Goal: Transaction & Acquisition: Purchase product/service

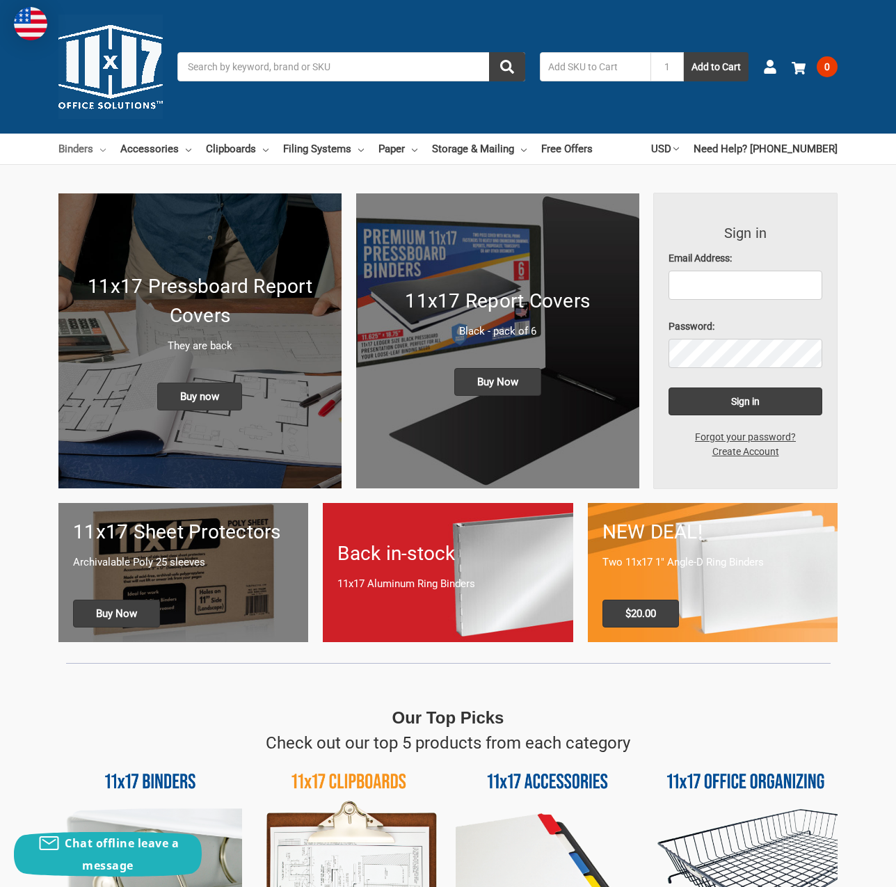
click at [95, 149] on link "Binders" at bounding box center [81, 149] width 47 height 31
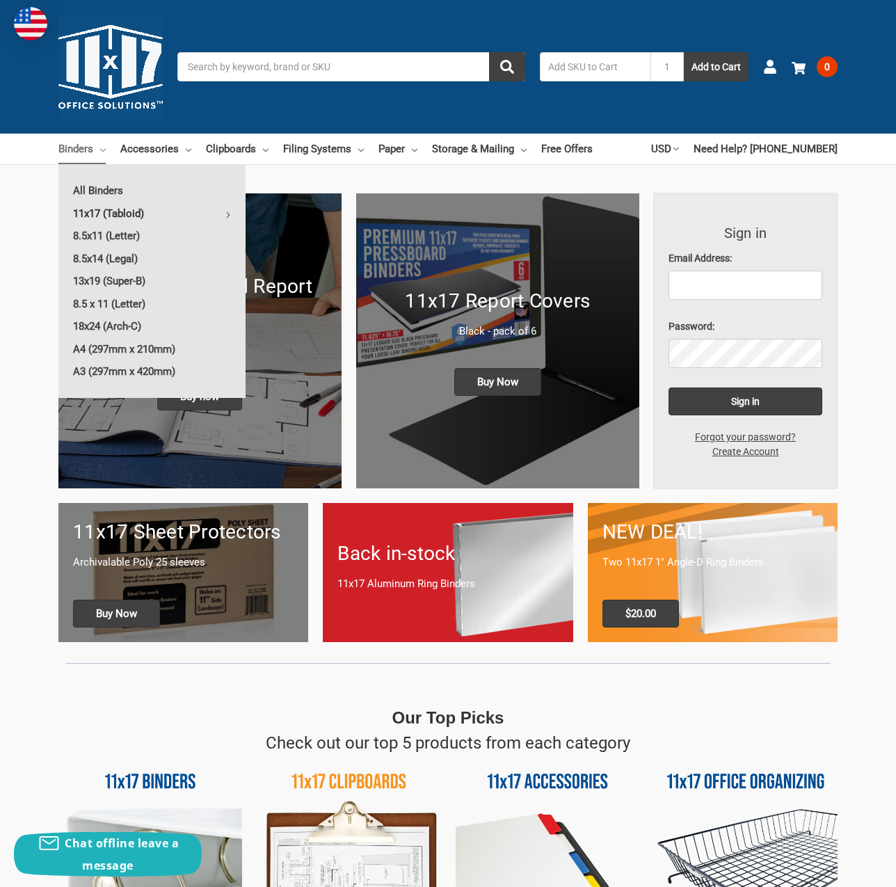
click at [137, 215] on link "11x17 (Tabloid)" at bounding box center [151, 213] width 187 height 22
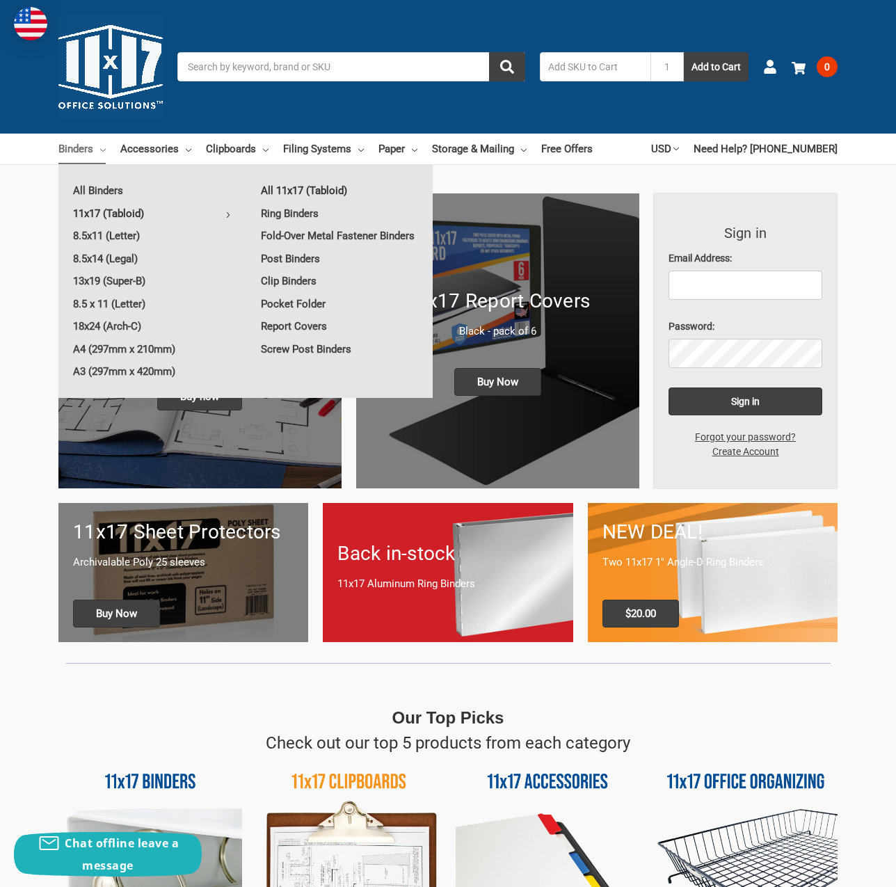
click at [296, 190] on link "All 11x17 (Tabloid)" at bounding box center [339, 190] width 186 height 22
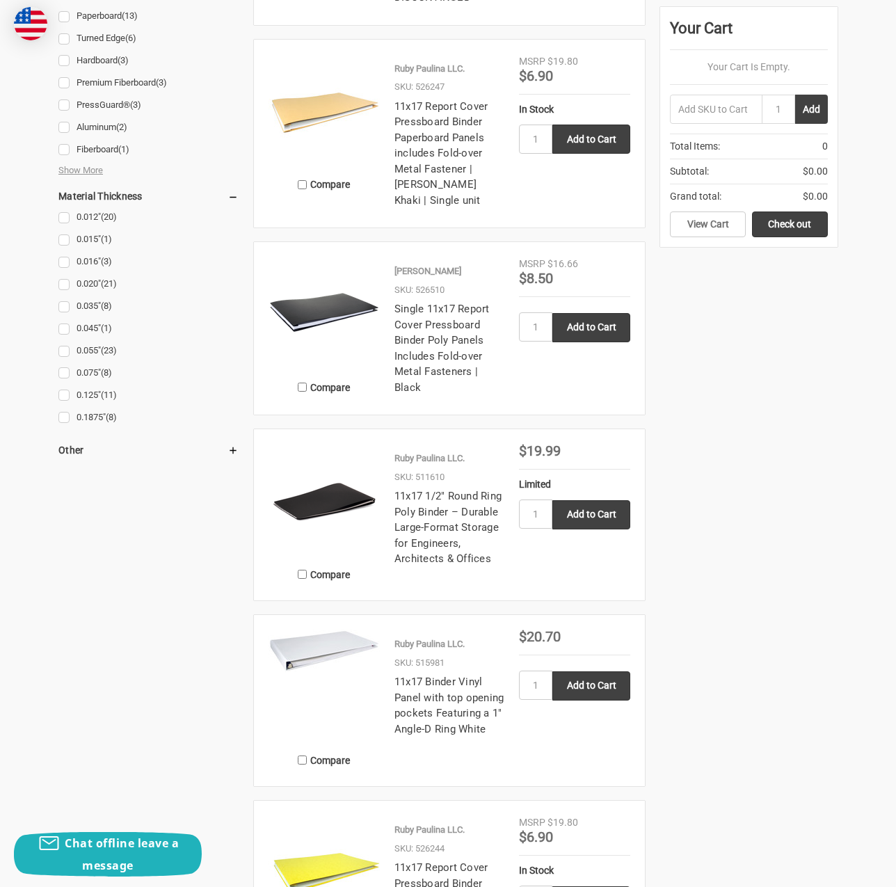
scroll to position [1600, 0]
click at [232, 445] on icon at bounding box center [232, 449] width 11 height 11
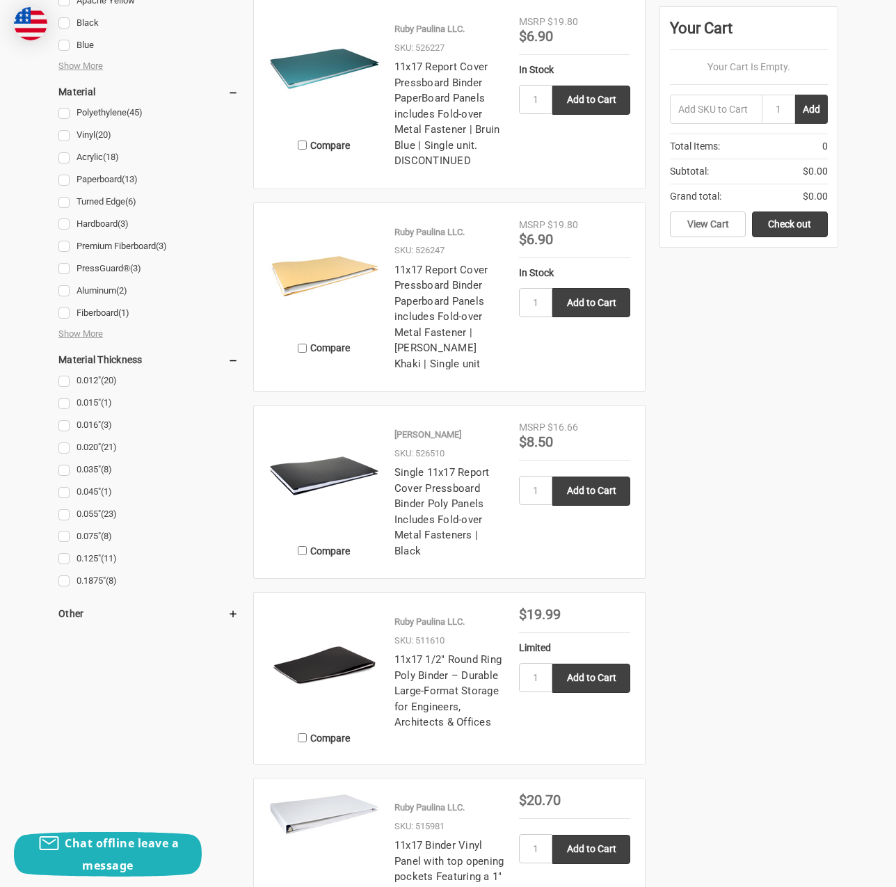
scroll to position [1461, 0]
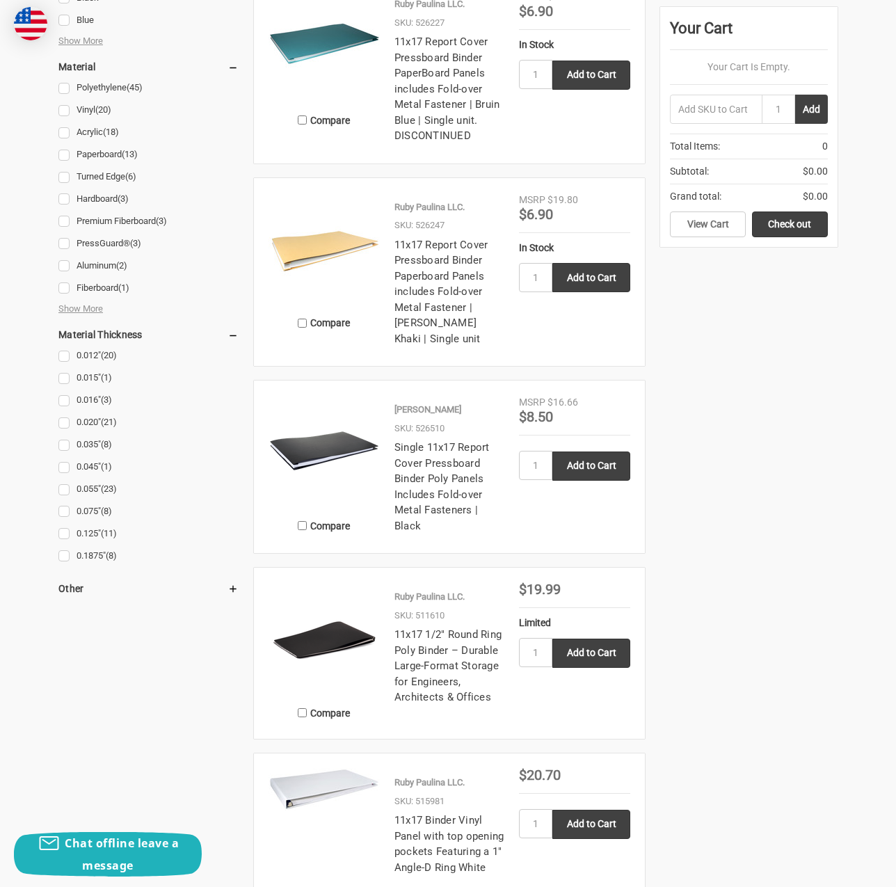
click at [232, 593] on icon at bounding box center [232, 588] width 11 height 11
click at [58, 626] on link "In Stock (112)" at bounding box center [148, 632] width 180 height 19
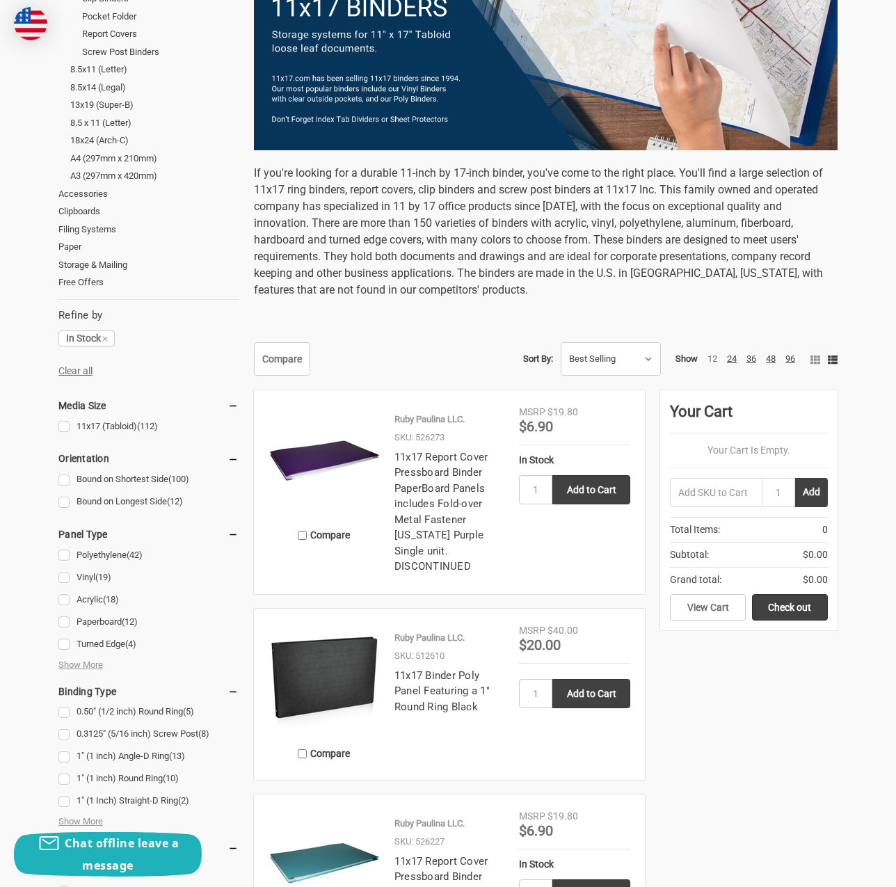
scroll to position [348, 0]
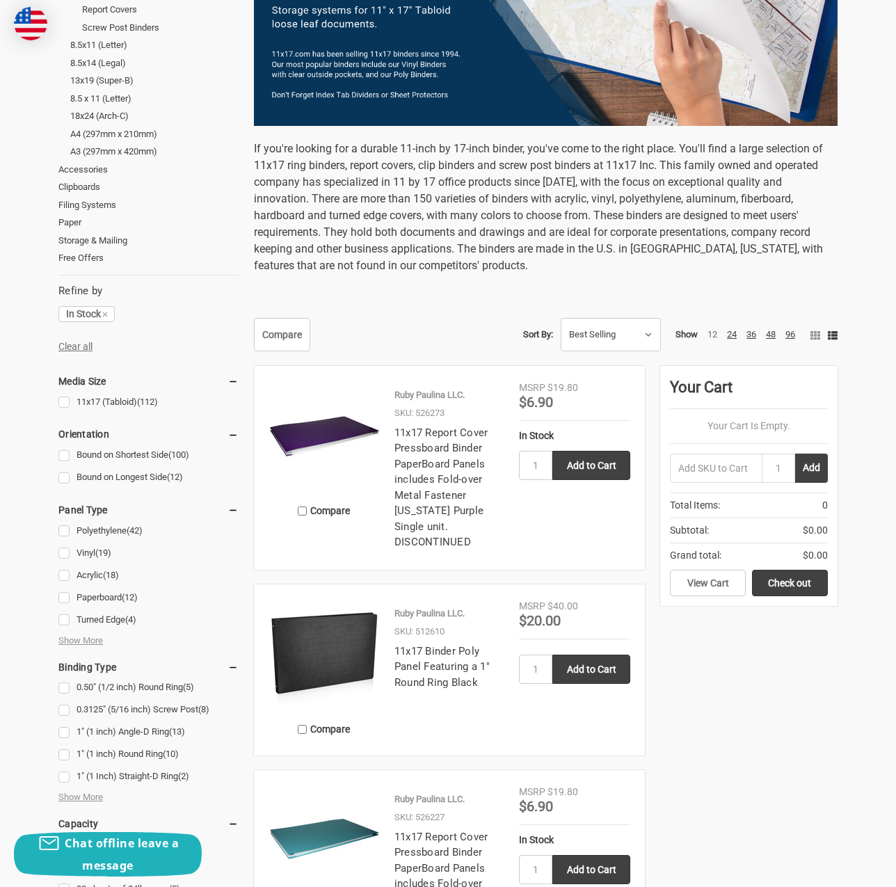
click at [792, 340] on div "Show 12 24 36 48 96" at bounding box center [739, 335] width 127 height 14
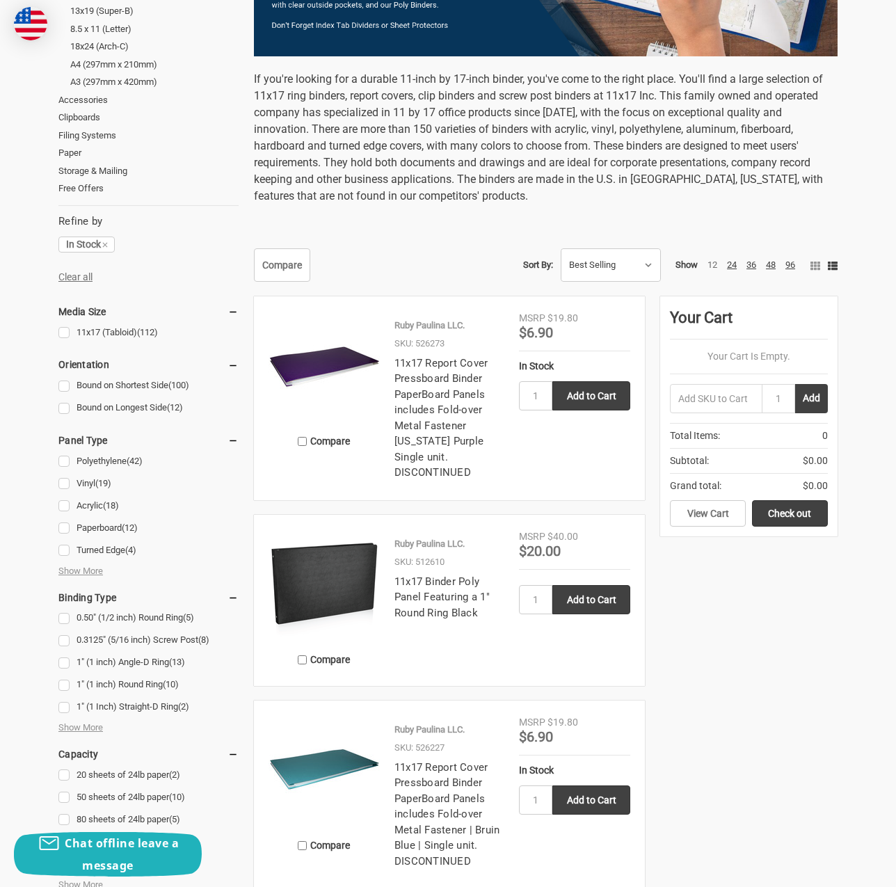
scroll to position [487, 0]
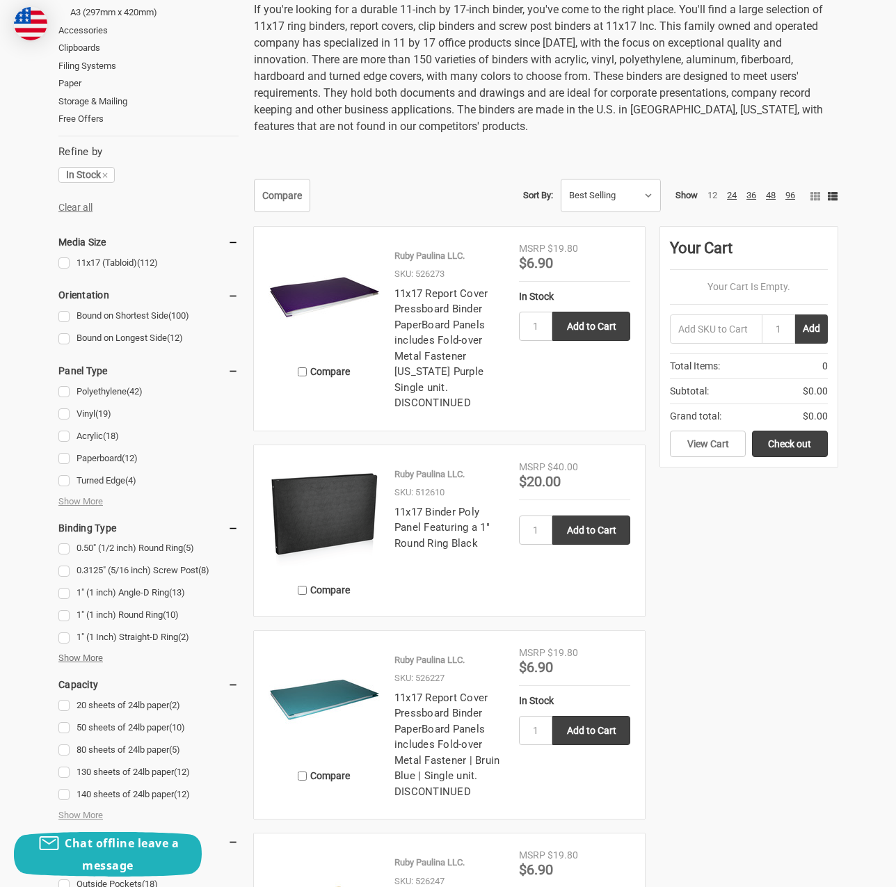
click at [95, 664] on span "Show More" at bounding box center [80, 658] width 45 height 14
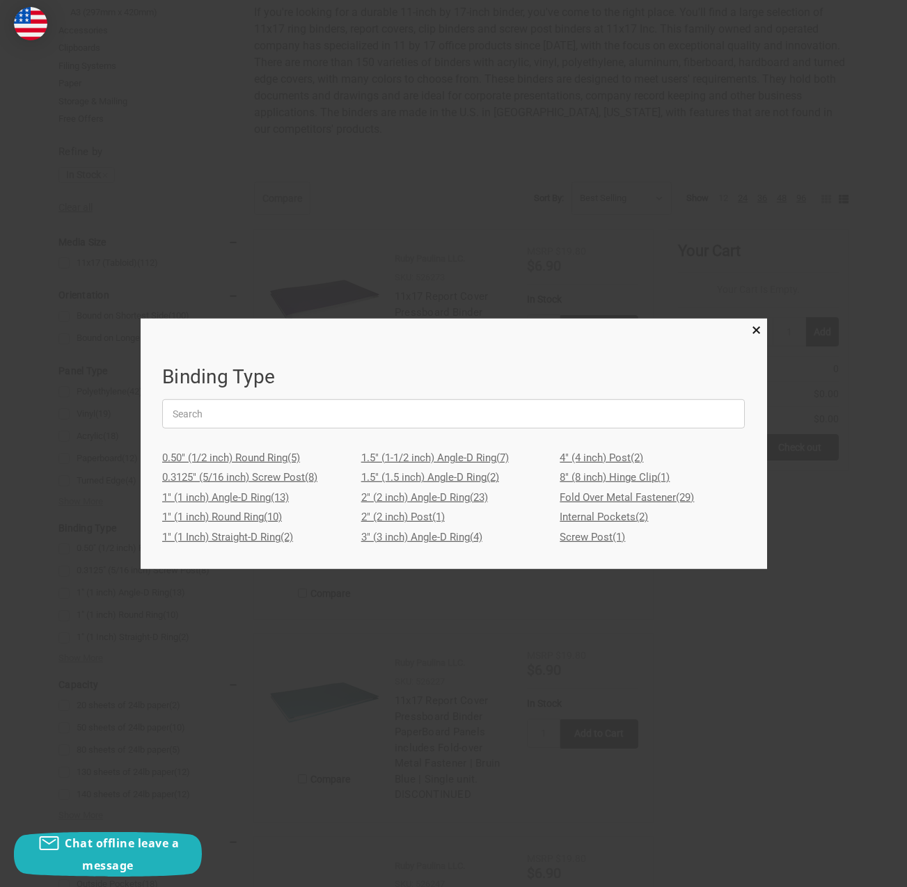
click at [416, 539] on link "3" (3 inch) Angle-D Ring (4)" at bounding box center [453, 537] width 185 height 20
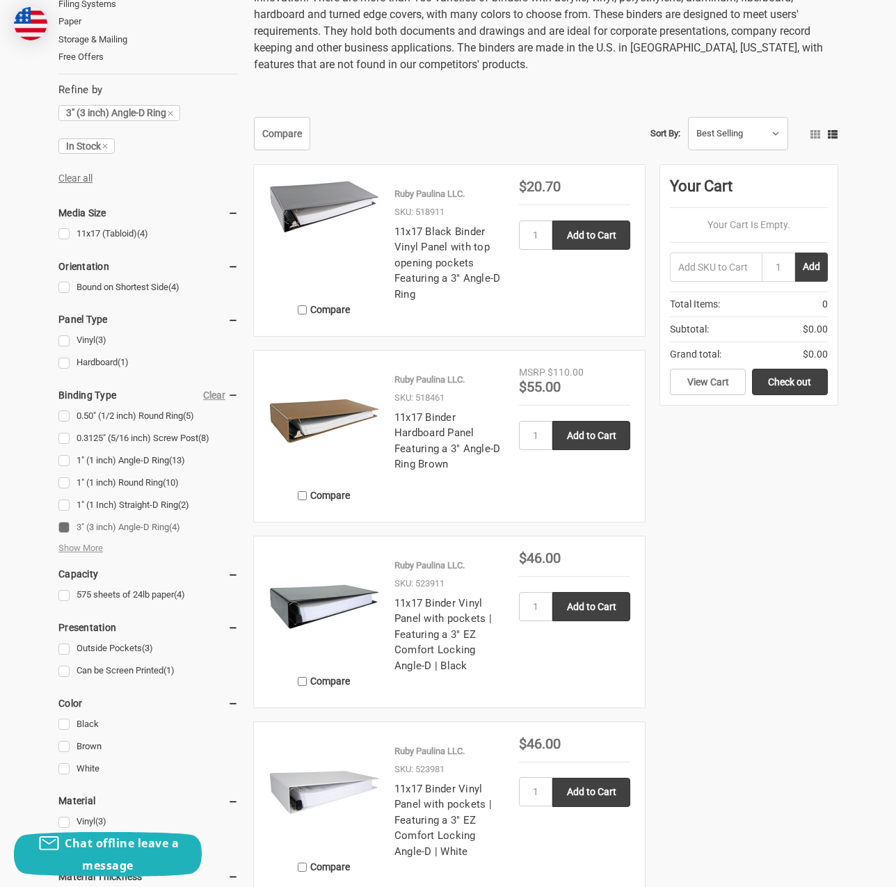
scroll to position [557, 0]
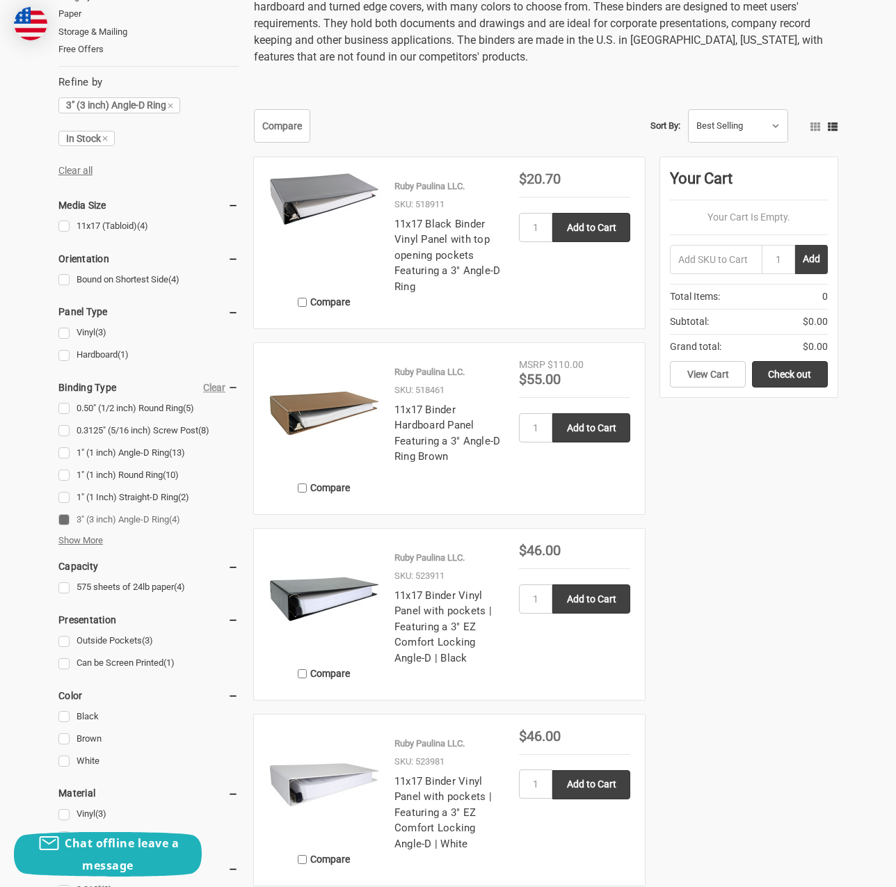
click at [76, 538] on span "Show More" at bounding box center [80, 541] width 45 height 14
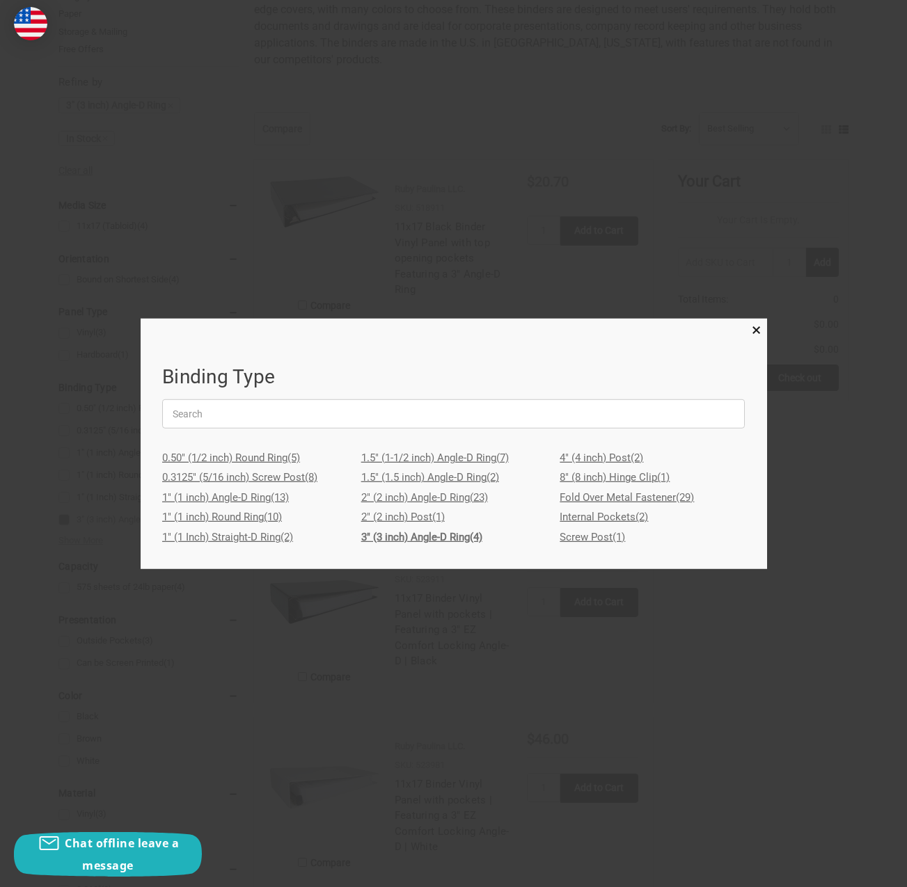
click at [425, 518] on link "2" (2 inch) Post (1)" at bounding box center [453, 517] width 185 height 20
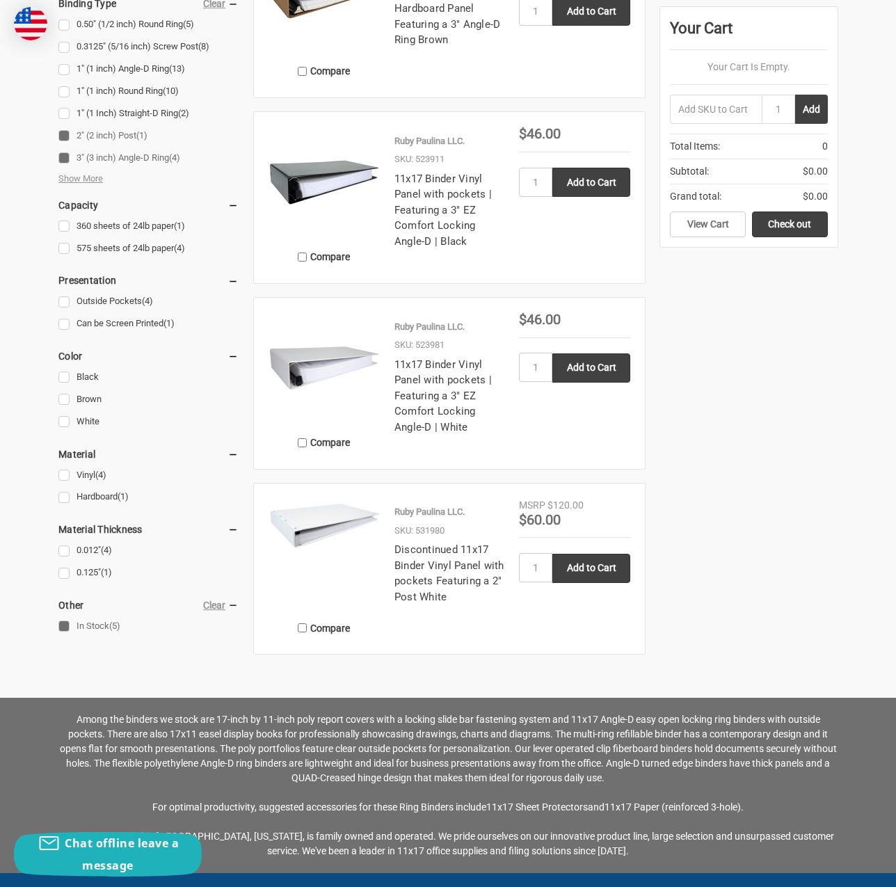
scroll to position [974, 0]
click at [443, 554] on link "Discontinued 11x17 Binder Vinyl Panel with pockets Featuring a 2" Post White" at bounding box center [449, 573] width 110 height 60
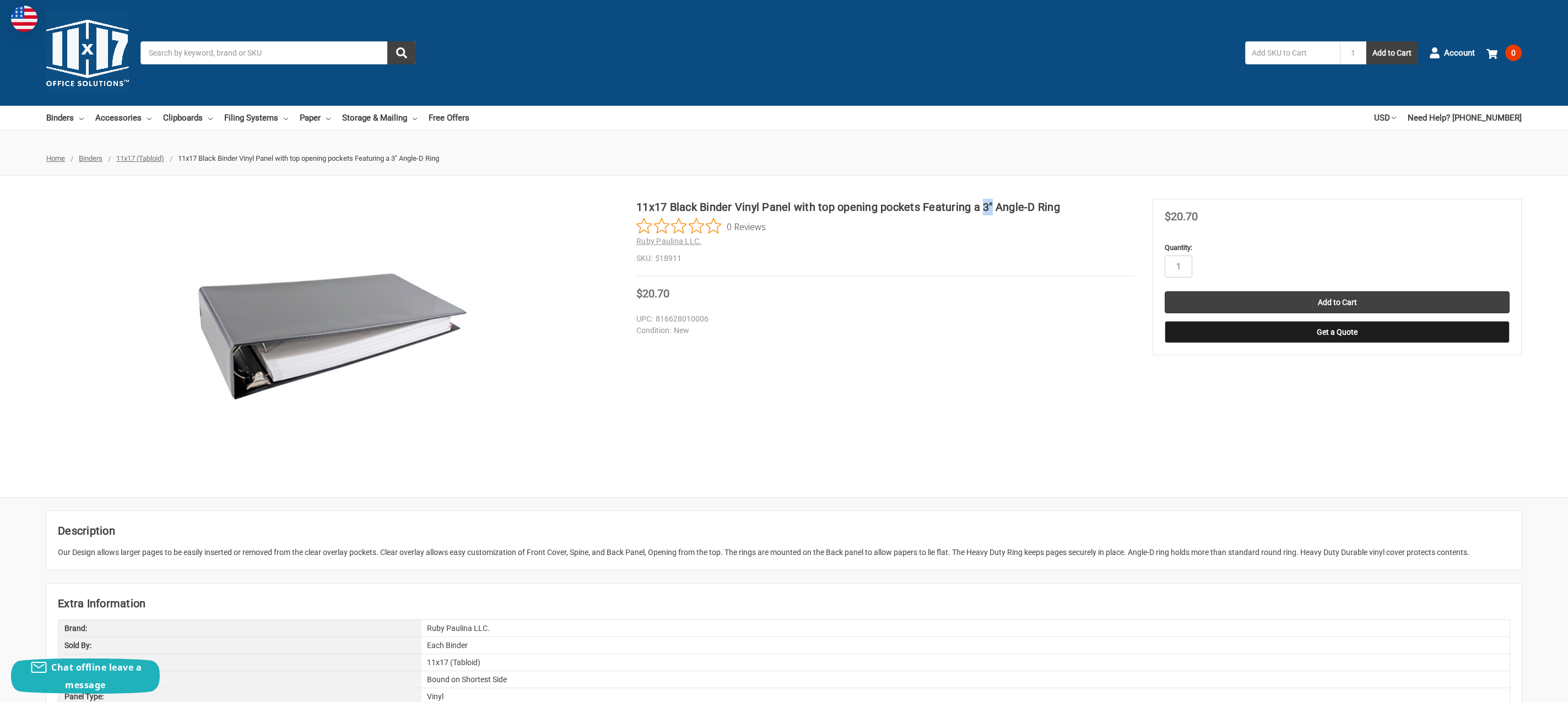
drag, startPoint x: 982, startPoint y: 207, endPoint x: 994, endPoint y: 213, distance: 13.4
click at [709, 213] on h1 "11x17 Black Binder Vinyl Panel with top opening pockets Featuring a 3" Angle-D …" at bounding box center [885, 207] width 498 height 17
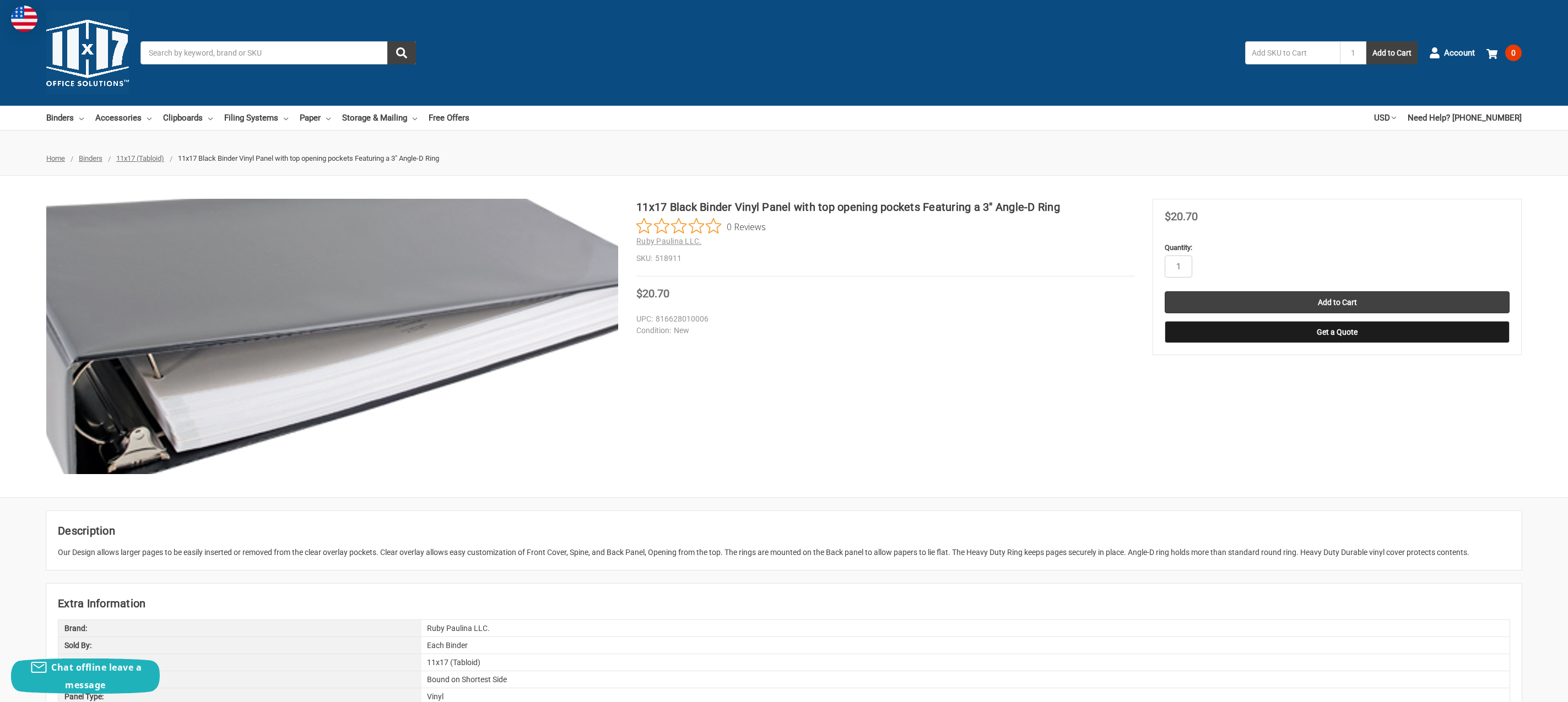
click at [352, 337] on img at bounding box center [327, 336] width 706 height 343
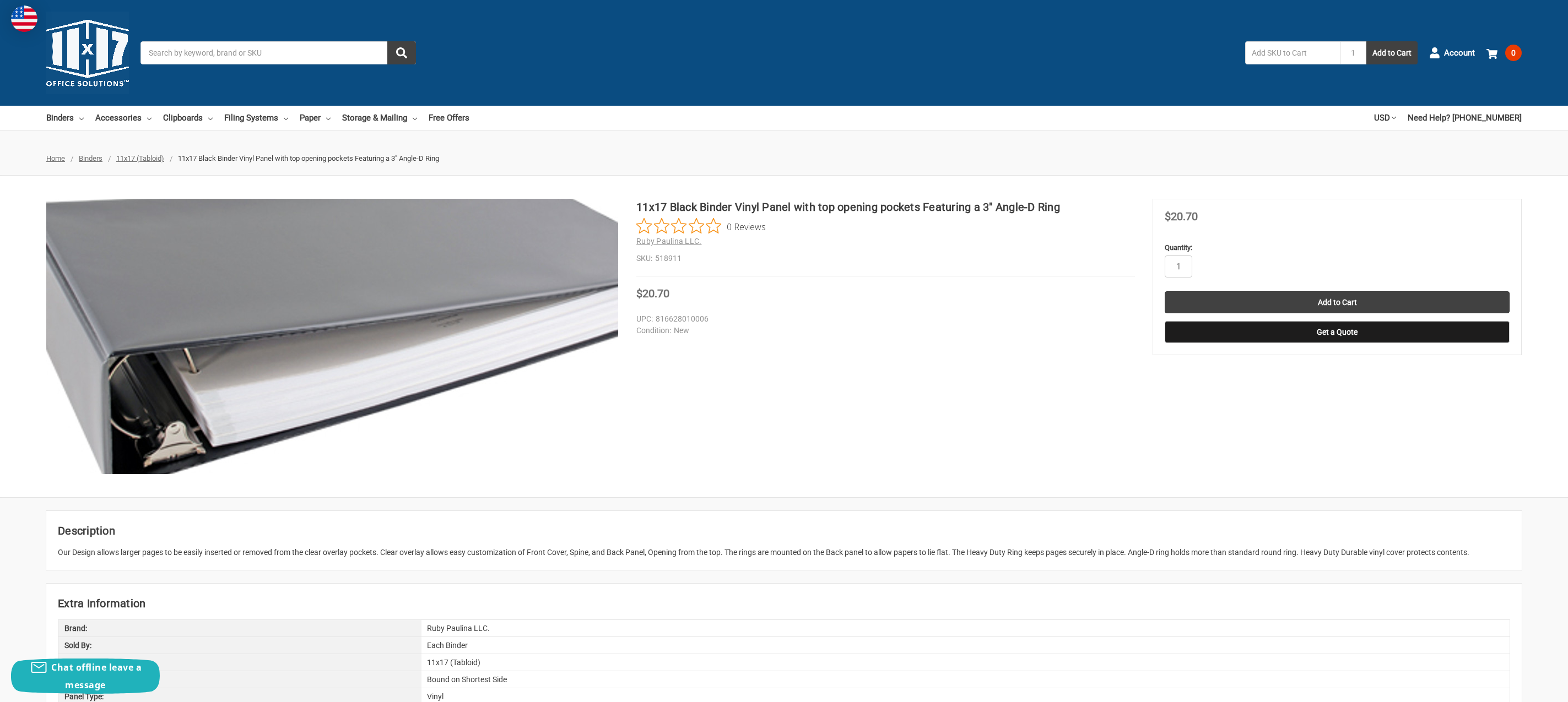
drag, startPoint x: 198, startPoint y: 361, endPoint x: 197, endPoint y: 400, distance: 39.0
click at [198, 361] on img at bounding box center [363, 330] width 706 height 343
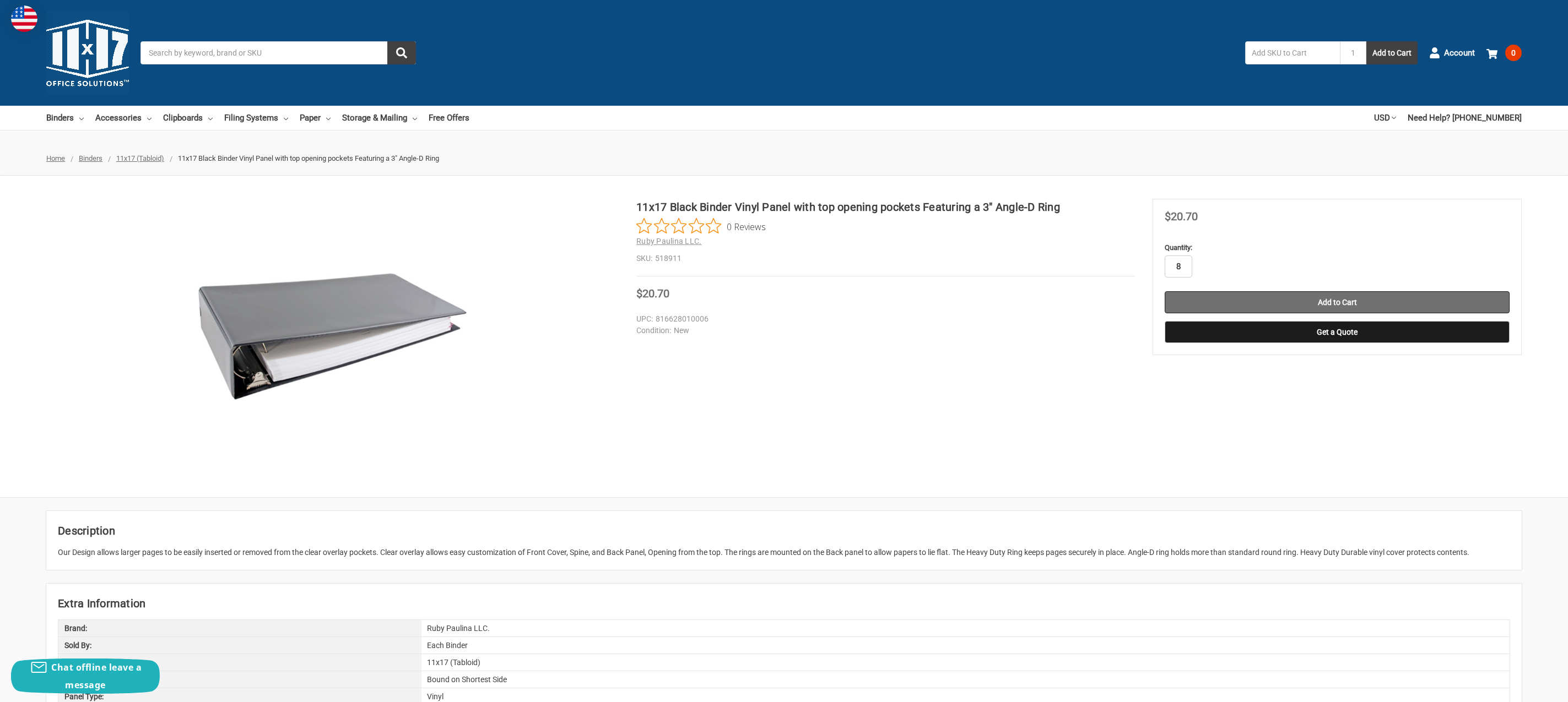
type input "8"
click at [709, 294] on input "Add to Cart" at bounding box center [1338, 302] width 345 height 22
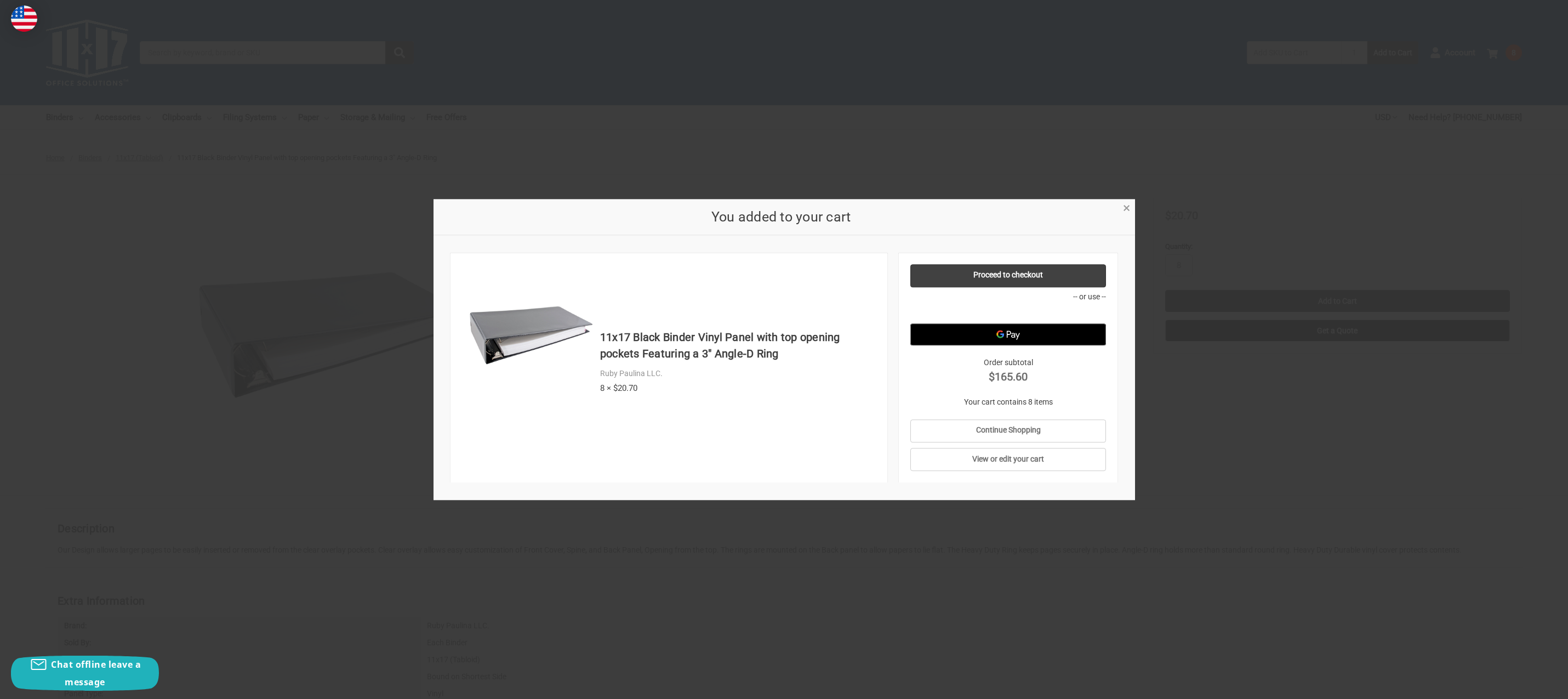
click at [705, 214] on span "×" at bounding box center [1126, 209] width 7 height 16
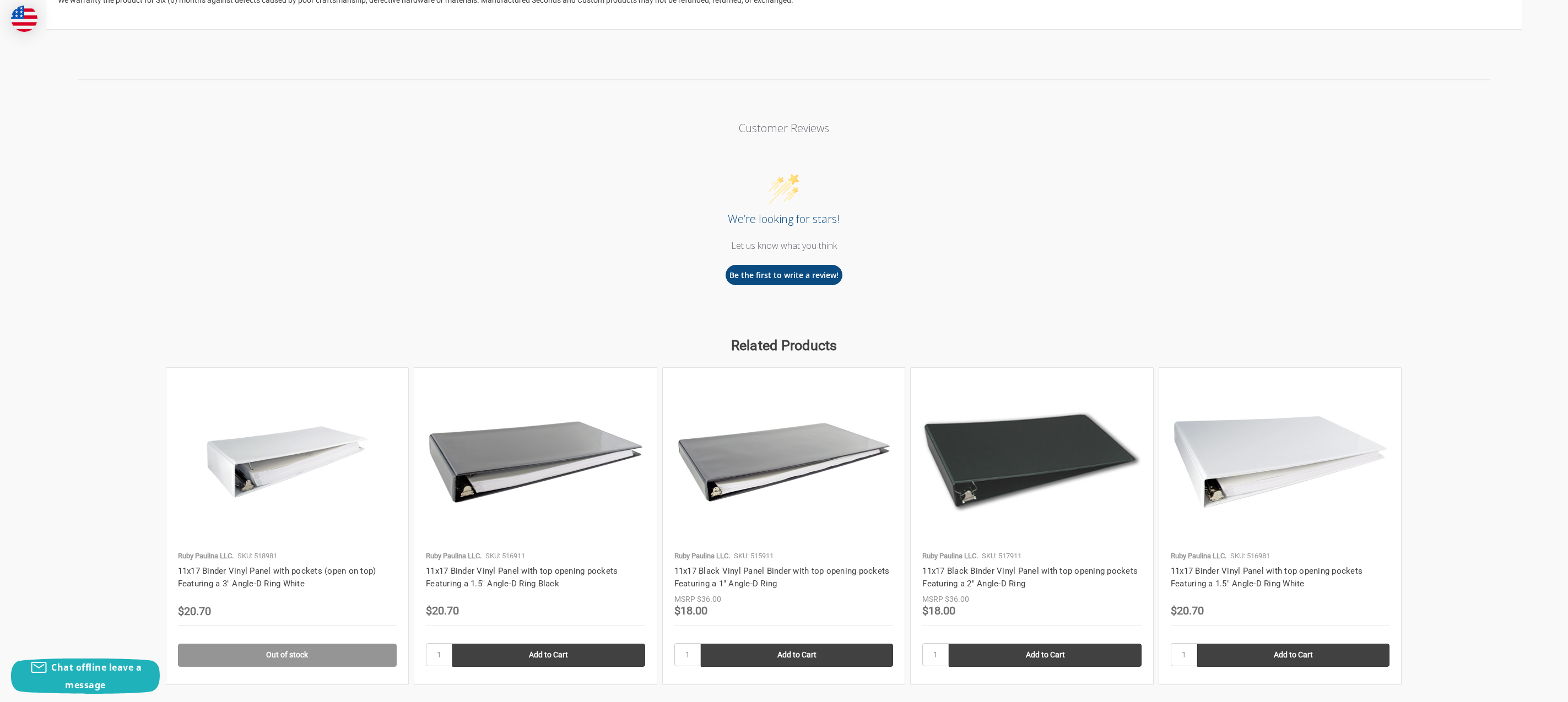
scroll to position [1101, 0]
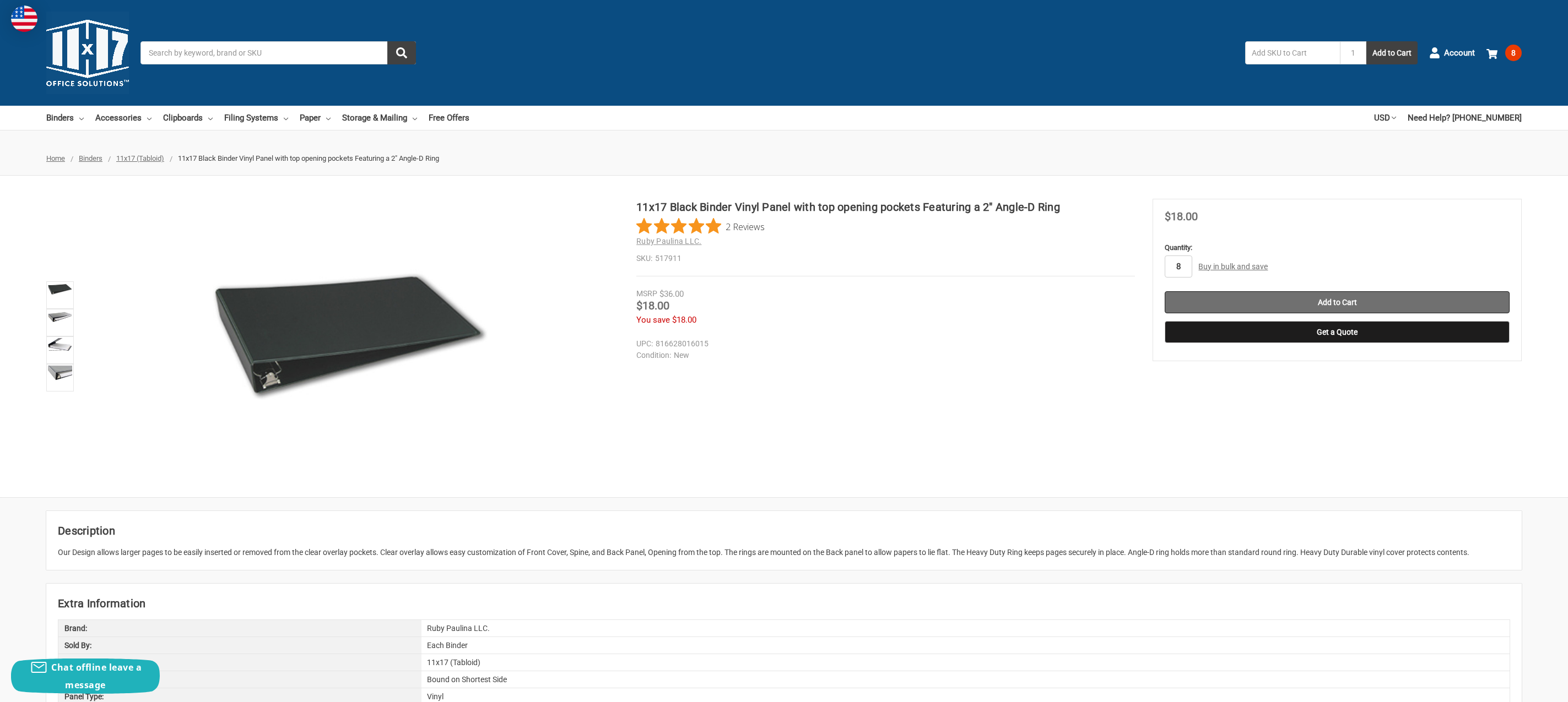
type input "8"
click at [1317, 299] on input "Add to Cart" at bounding box center [1338, 302] width 345 height 22
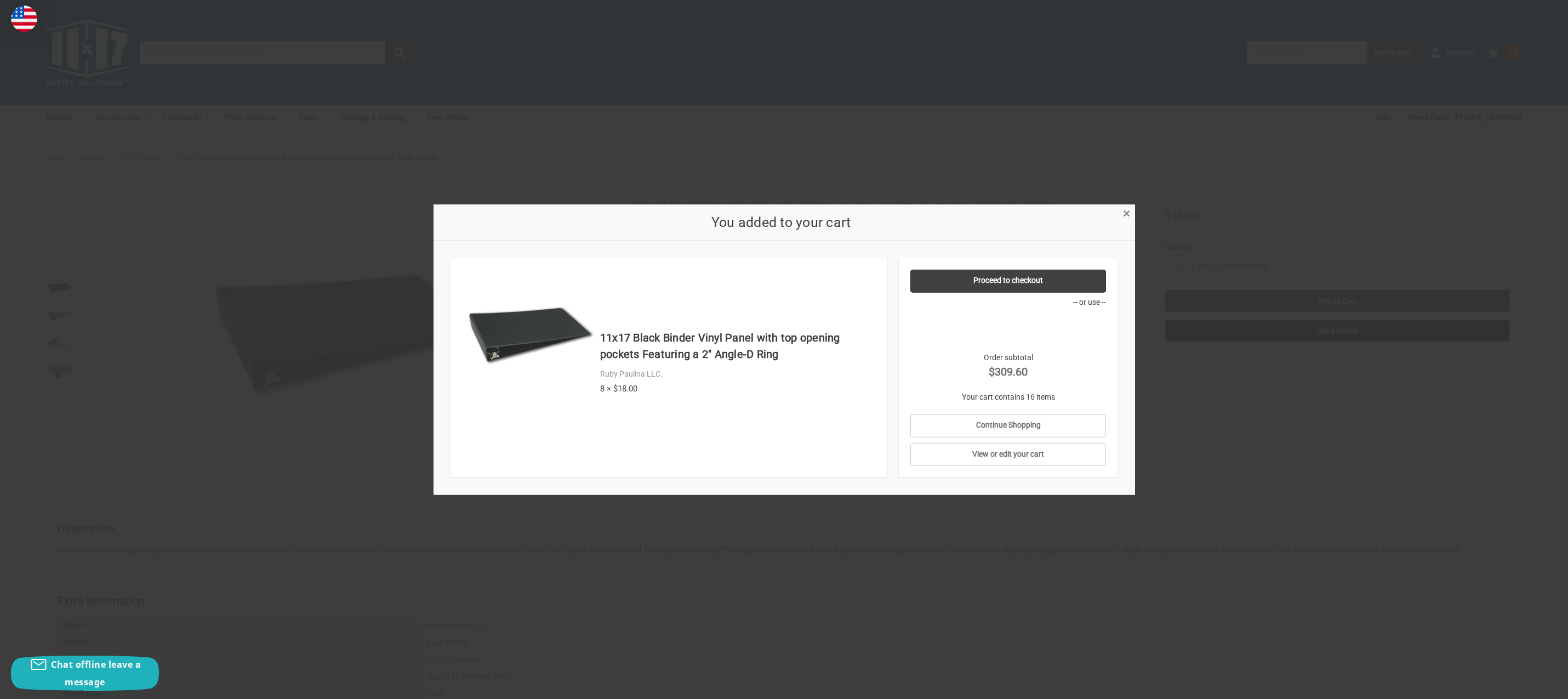
drag, startPoint x: 1122, startPoint y: 210, endPoint x: 1121, endPoint y: 236, distance: 26.0
click at [1122, 210] on link "×" at bounding box center [1127, 212] width 12 height 12
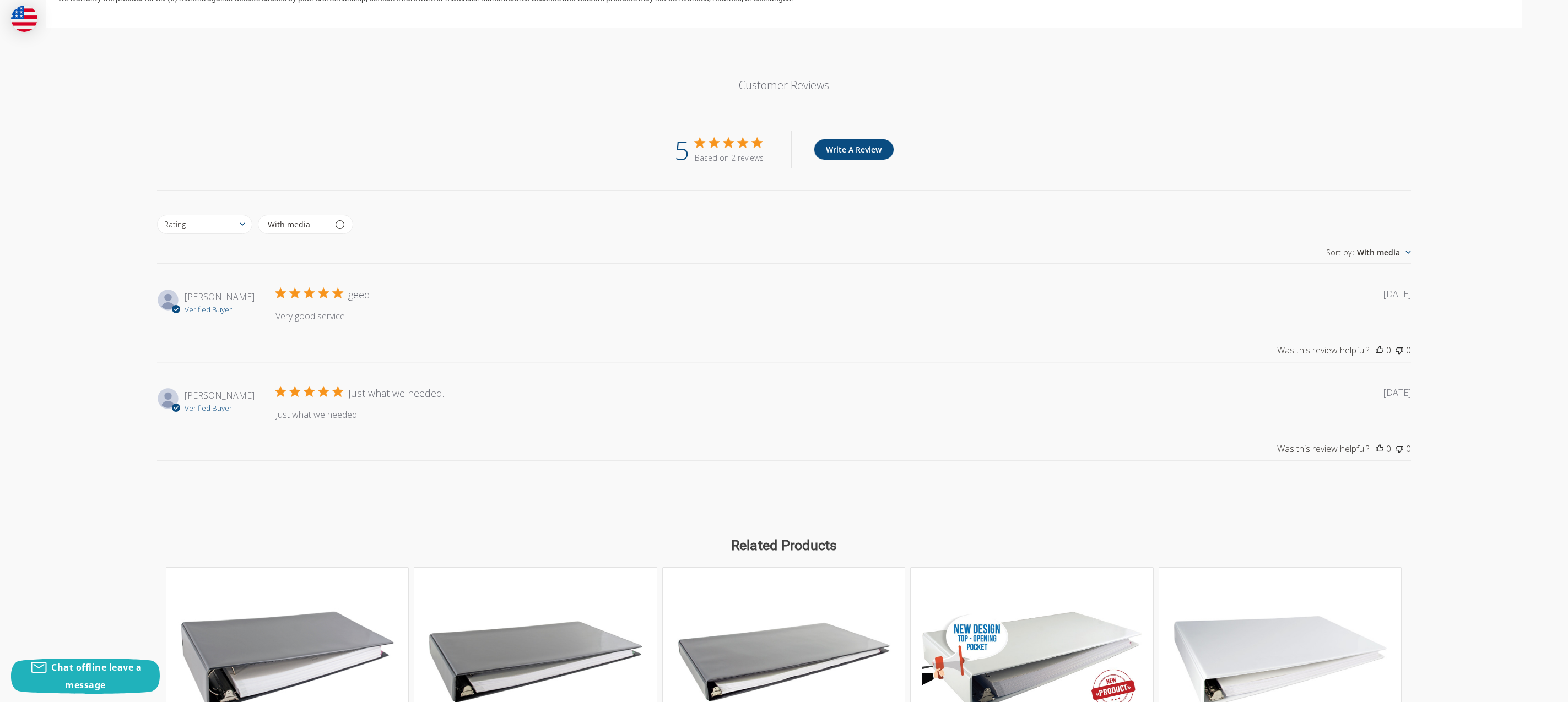
scroll to position [1266, 0]
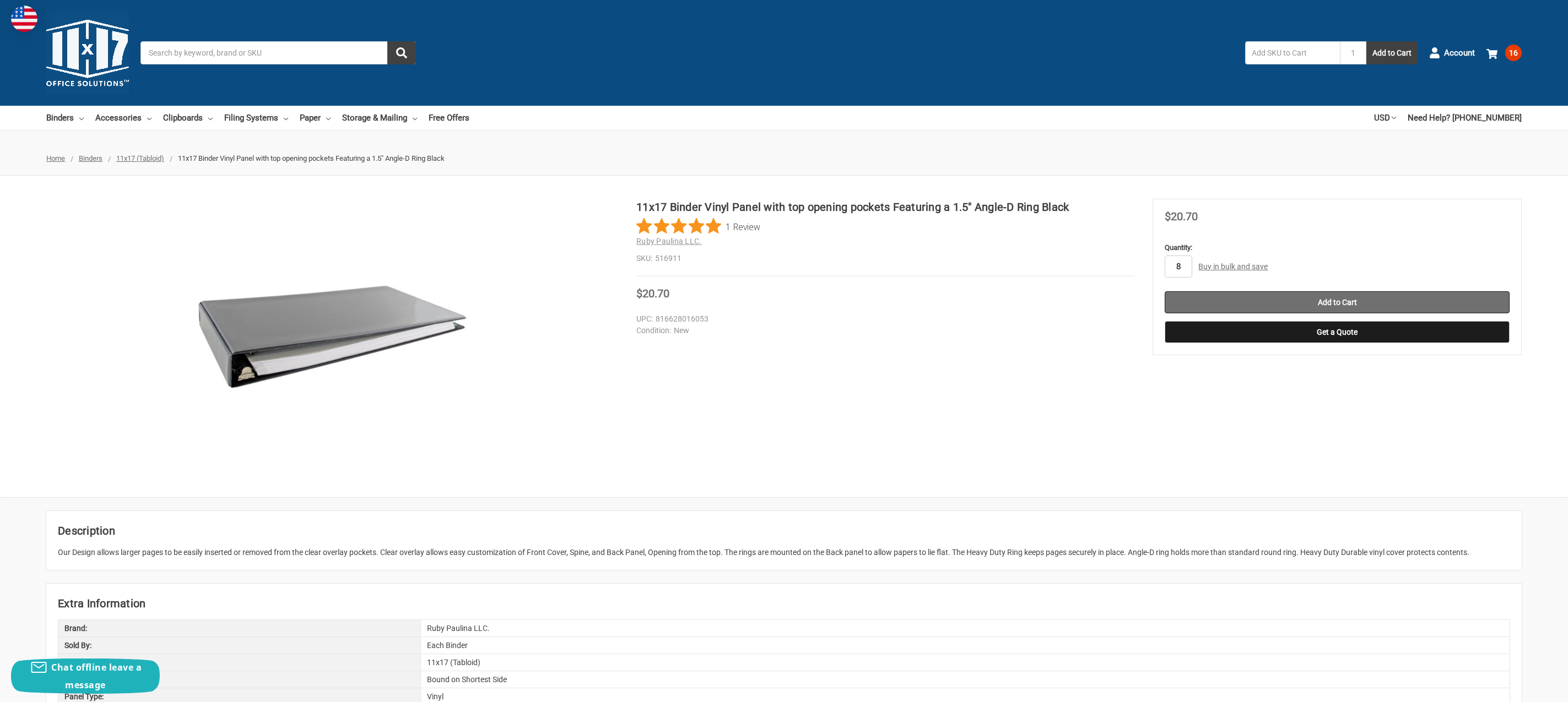
type input "8"
click at [1239, 297] on input "Add to Cart" at bounding box center [1338, 302] width 345 height 22
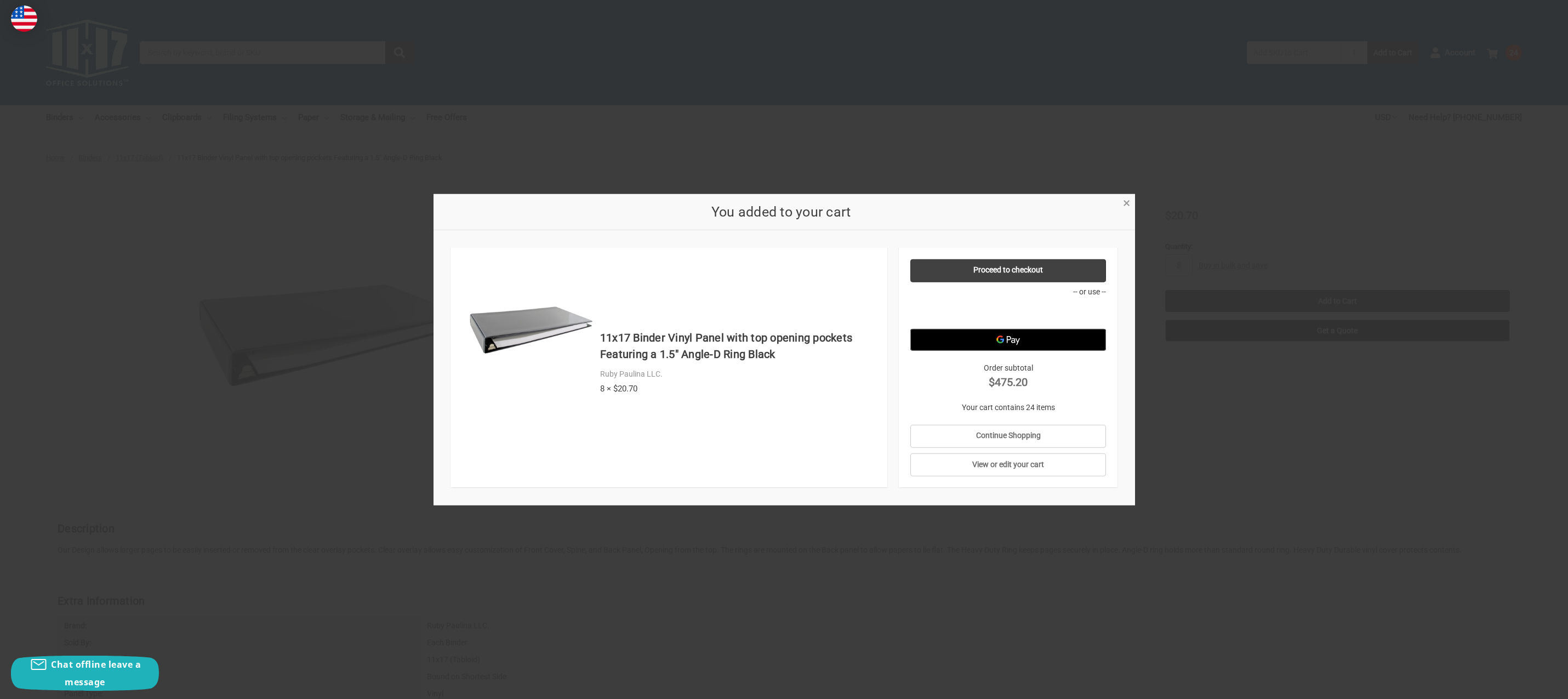
click at [1127, 208] on span "×" at bounding box center [1126, 203] width 7 height 16
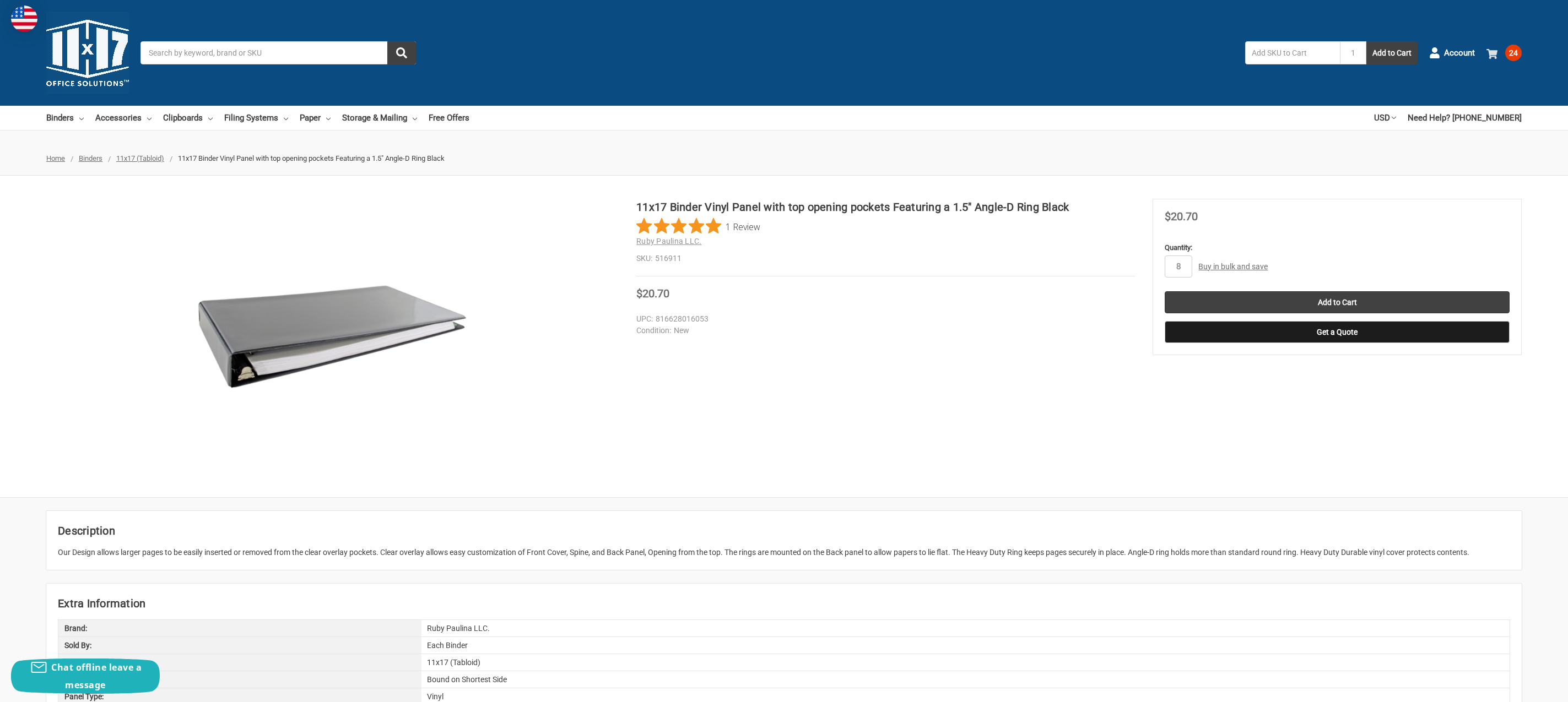
click at [1513, 50] on span "24" at bounding box center [1513, 52] width 17 height 17
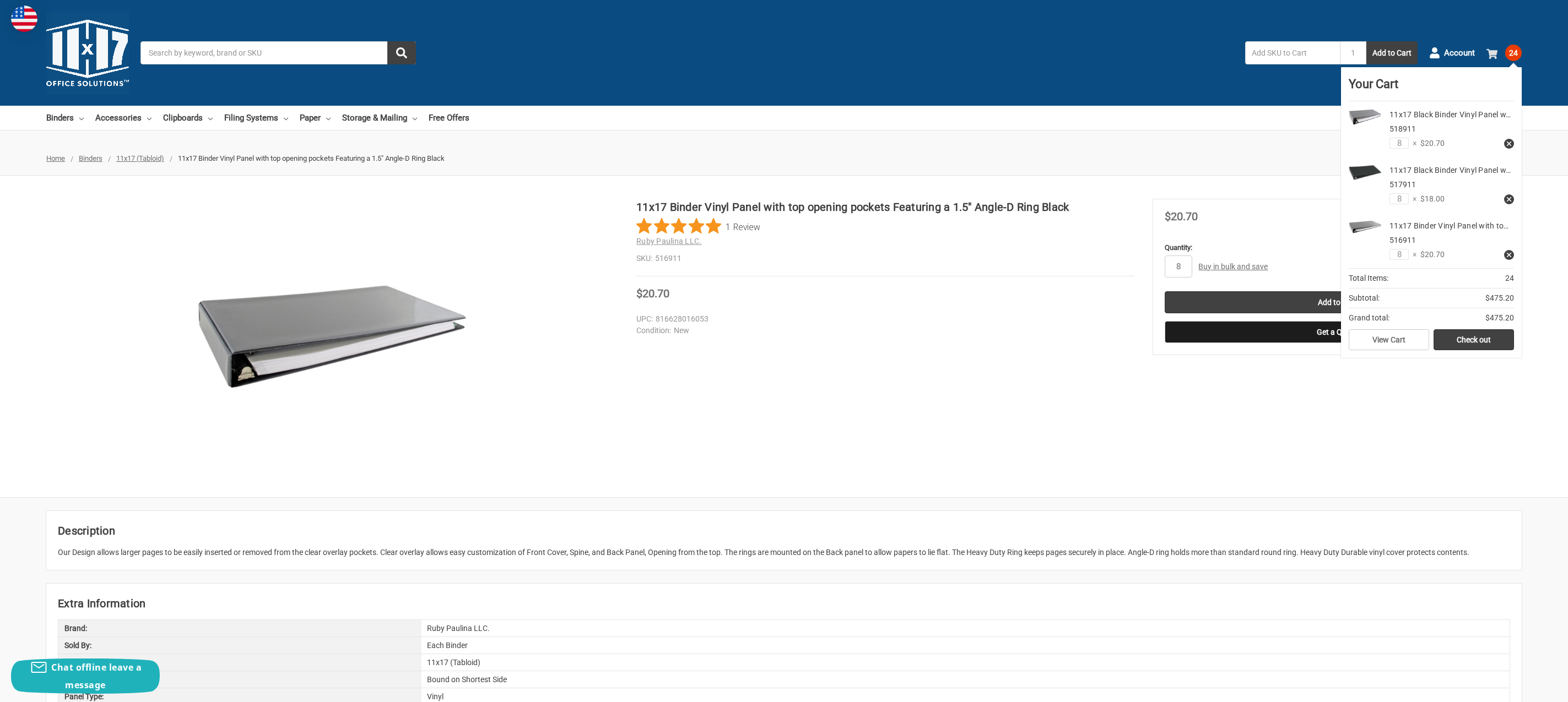
click at [1493, 47] on span at bounding box center [1492, 53] width 11 height 11
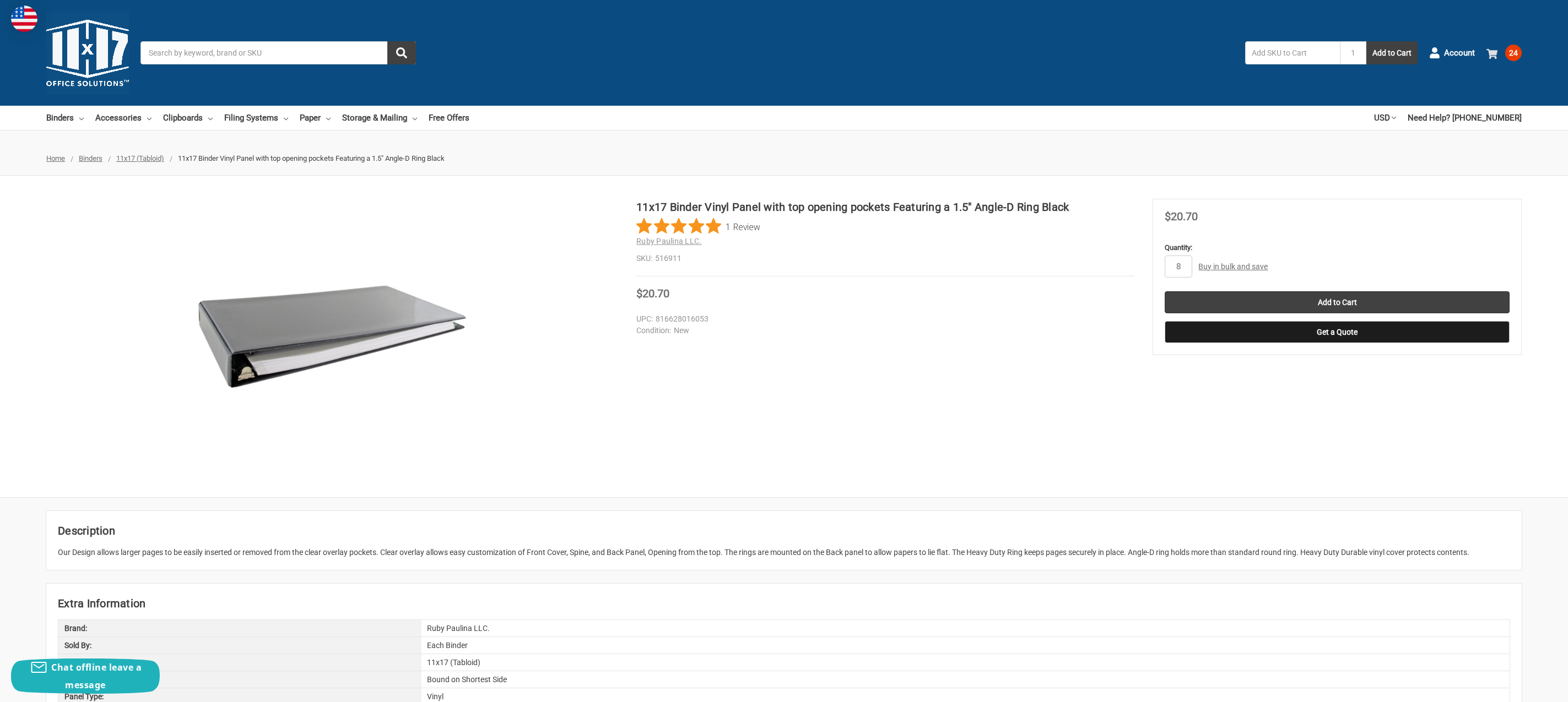
click at [1510, 51] on span "24" at bounding box center [1513, 52] width 17 height 17
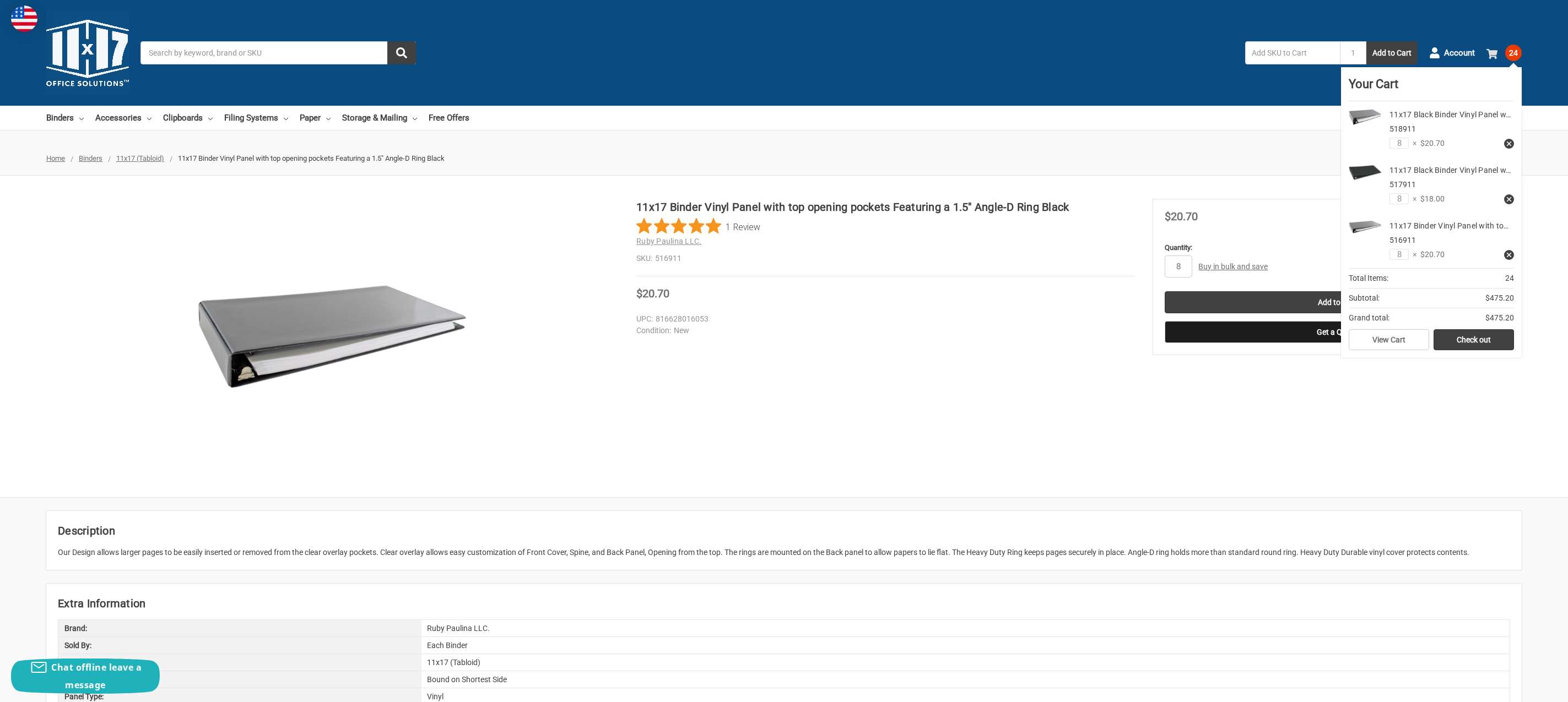
click at [1491, 49] on icon at bounding box center [1492, 54] width 11 height 11
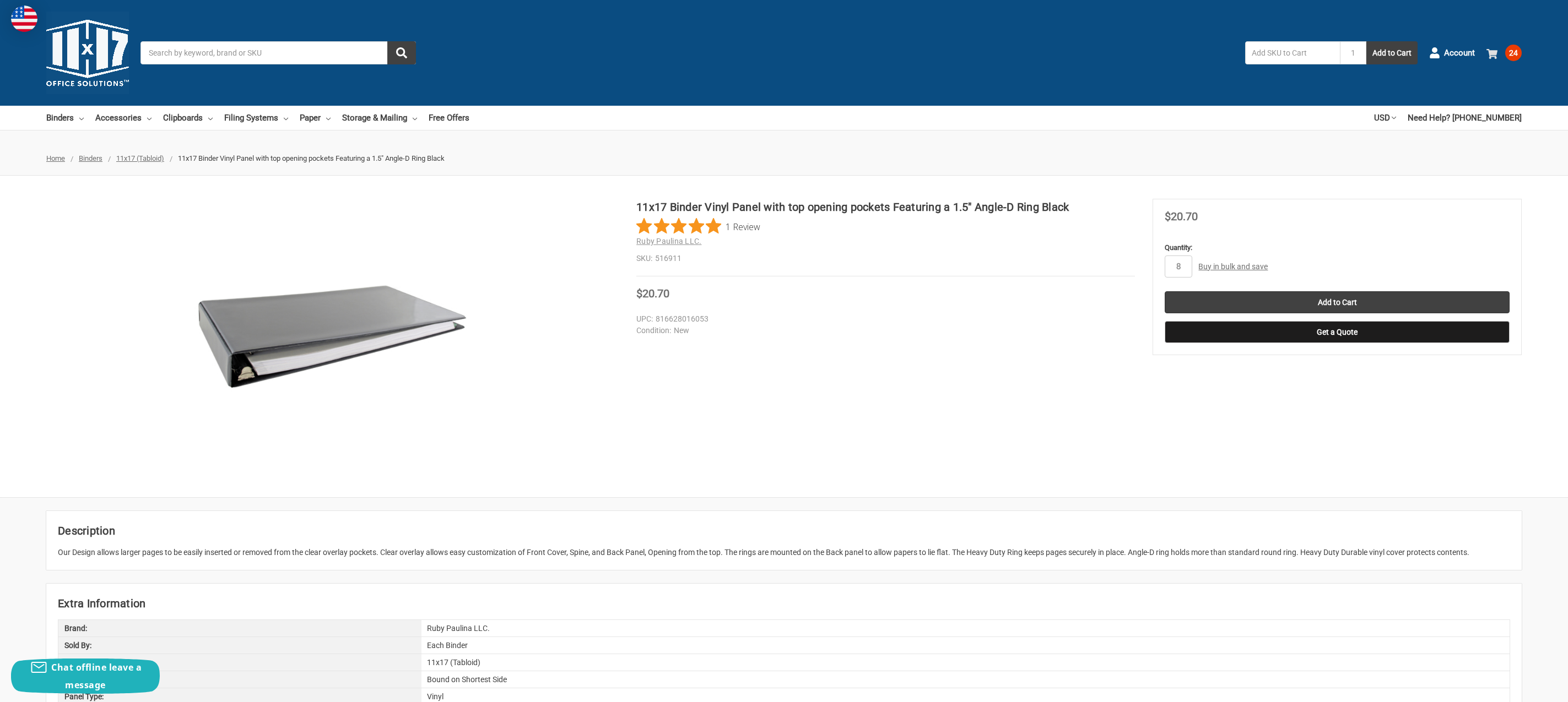
click at [1514, 53] on span "24" at bounding box center [1513, 52] width 17 height 17
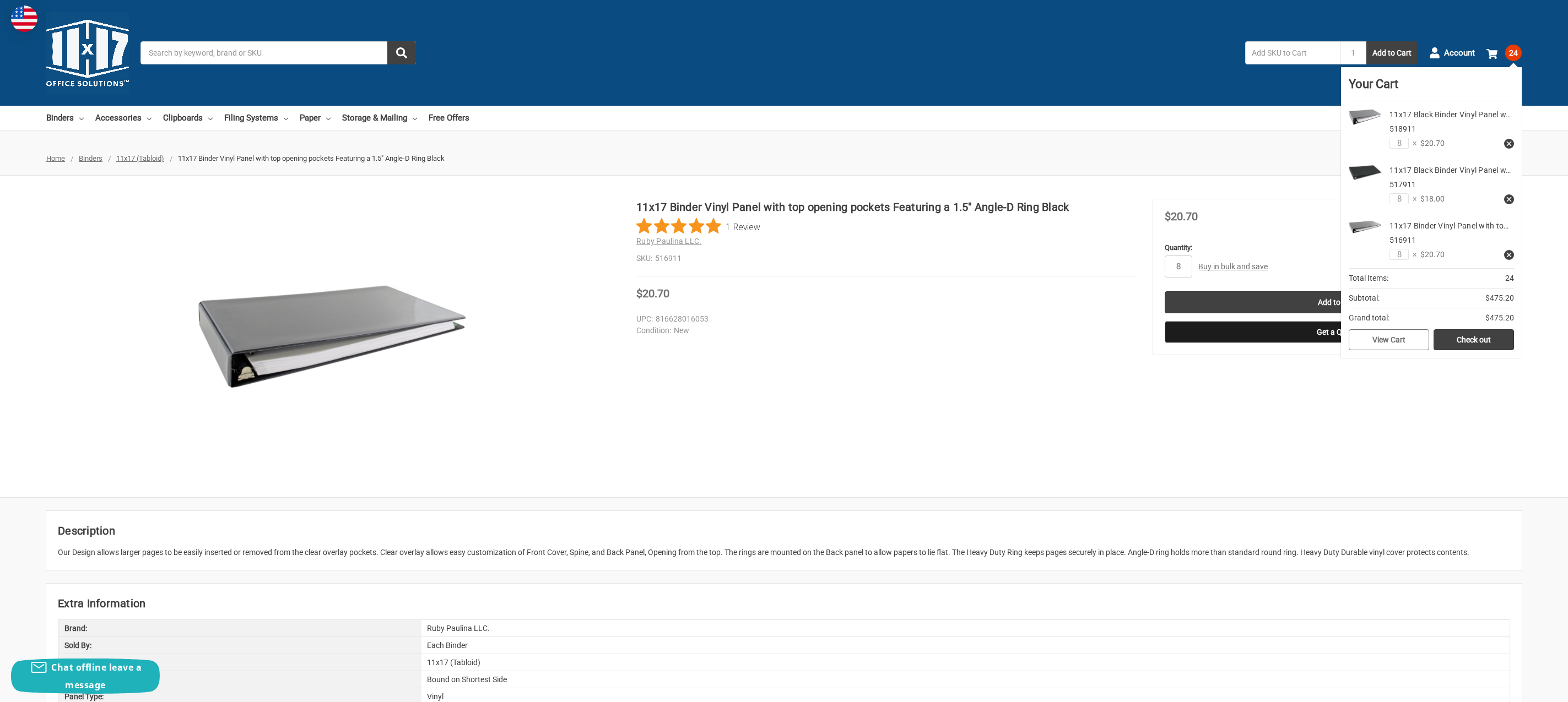
click at [1413, 346] on link "View Cart" at bounding box center [1389, 340] width 81 height 21
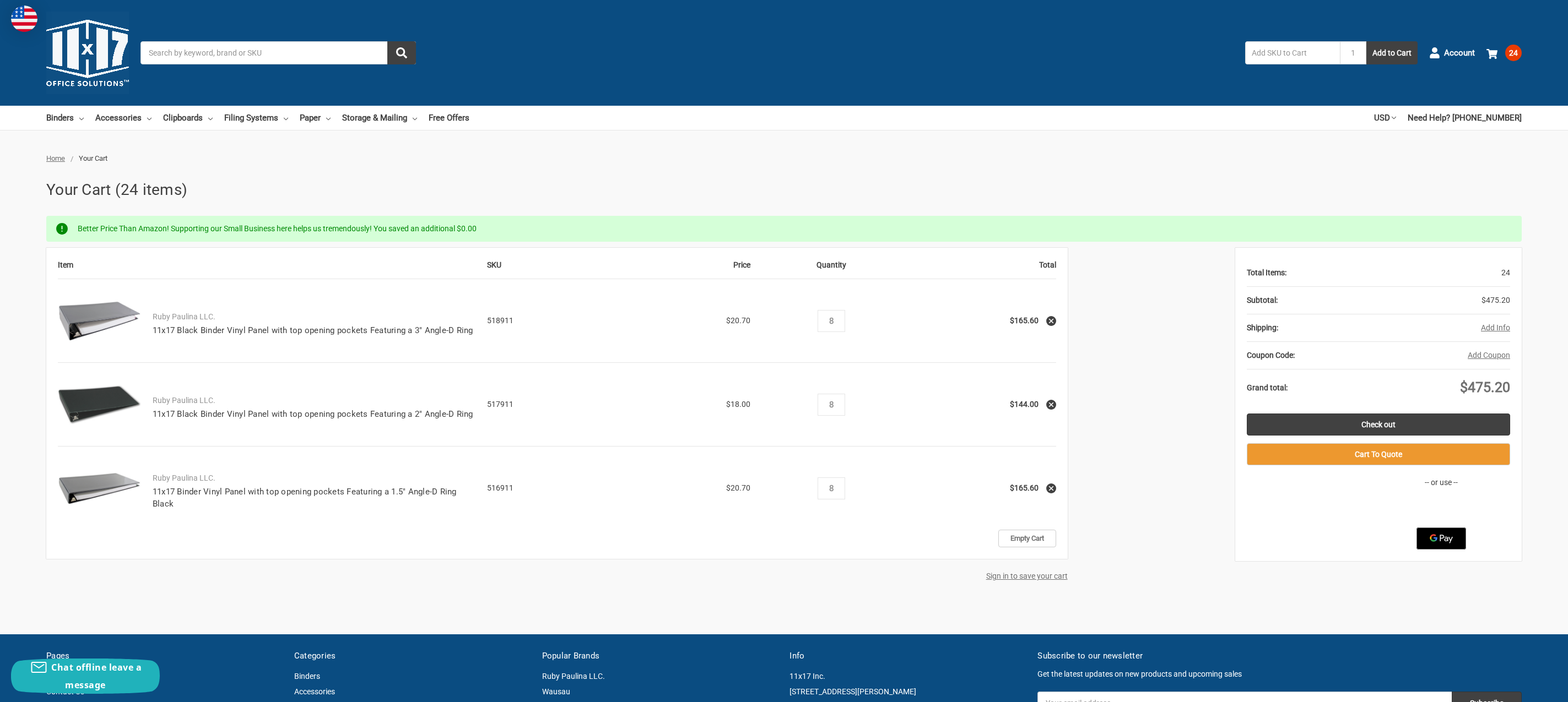
click at [98, 403] on img at bounding box center [99, 404] width 83 height 40
click at [171, 413] on link "11x17 Black Binder Vinyl Panel with top opening pockets Featuring a 2" Angle-D …" at bounding box center [313, 414] width 321 height 10
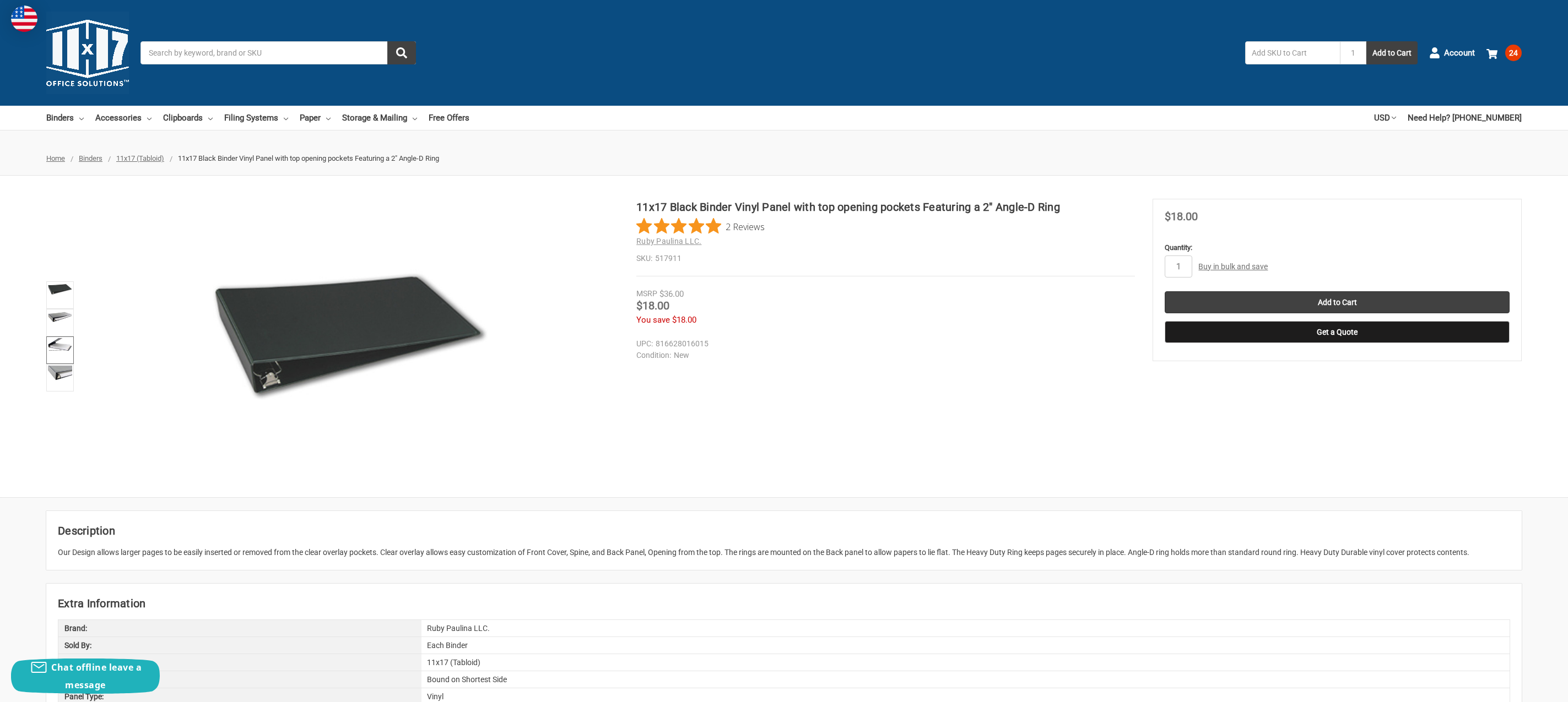
click at [64, 343] on img at bounding box center [60, 344] width 25 height 13
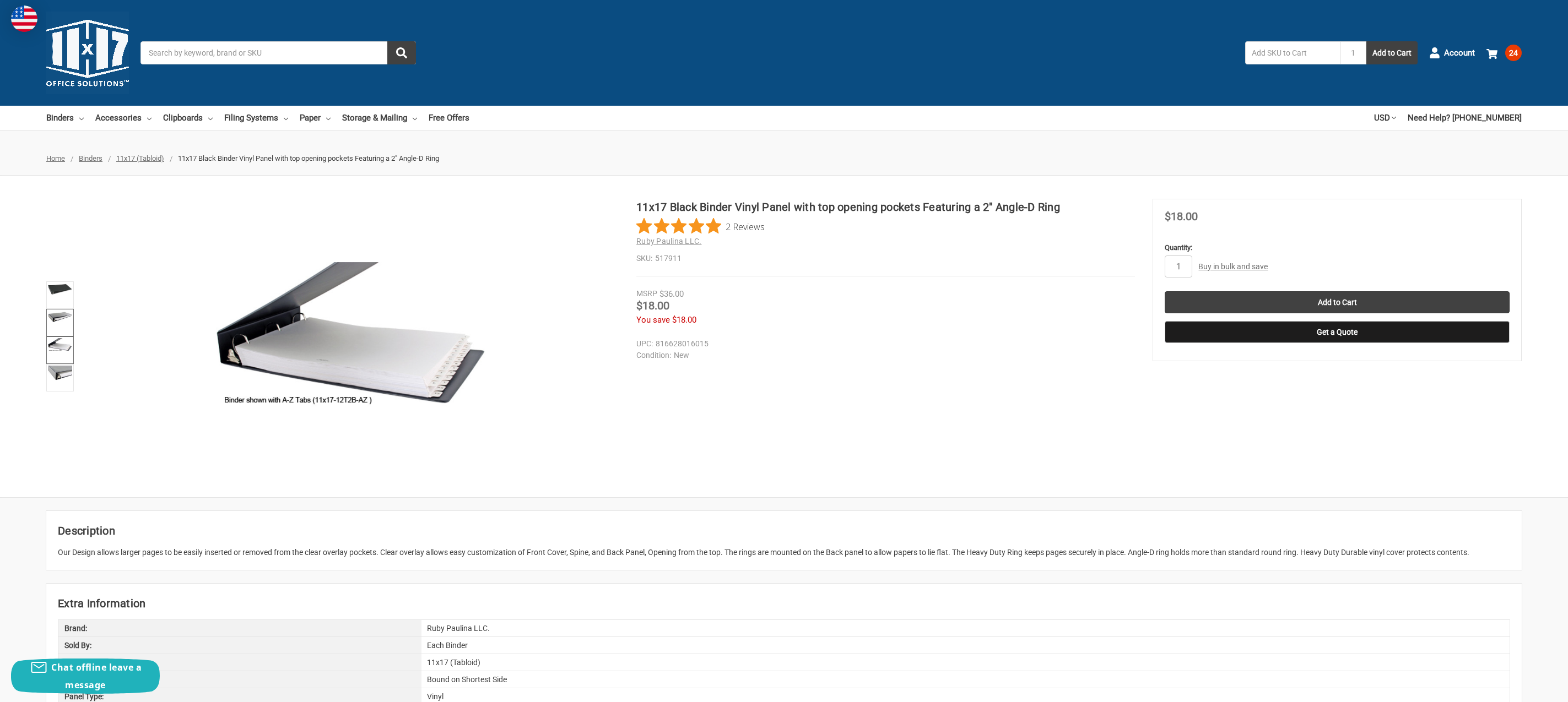
click at [63, 326] on link at bounding box center [59, 322] width 28 height 28
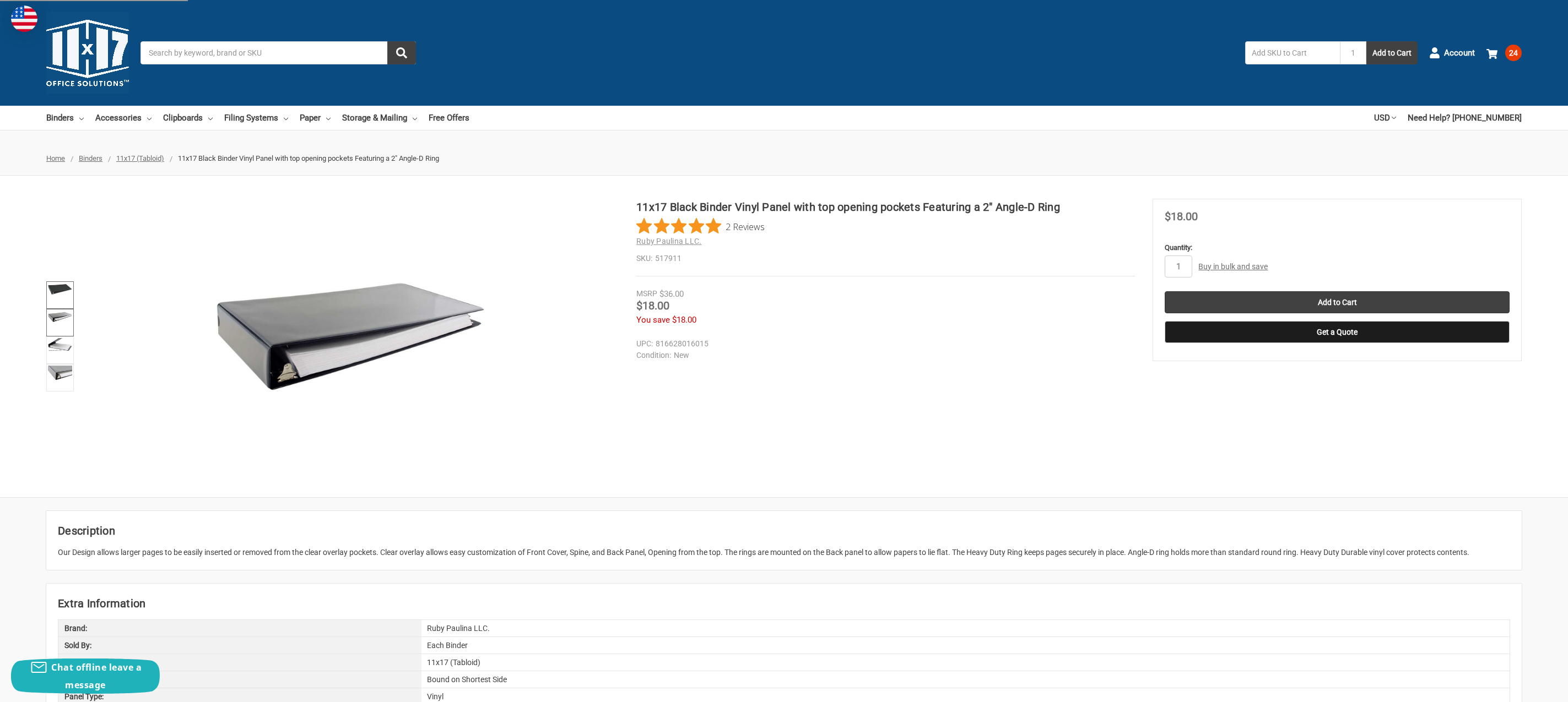
click at [63, 298] on link at bounding box center [59, 295] width 28 height 28
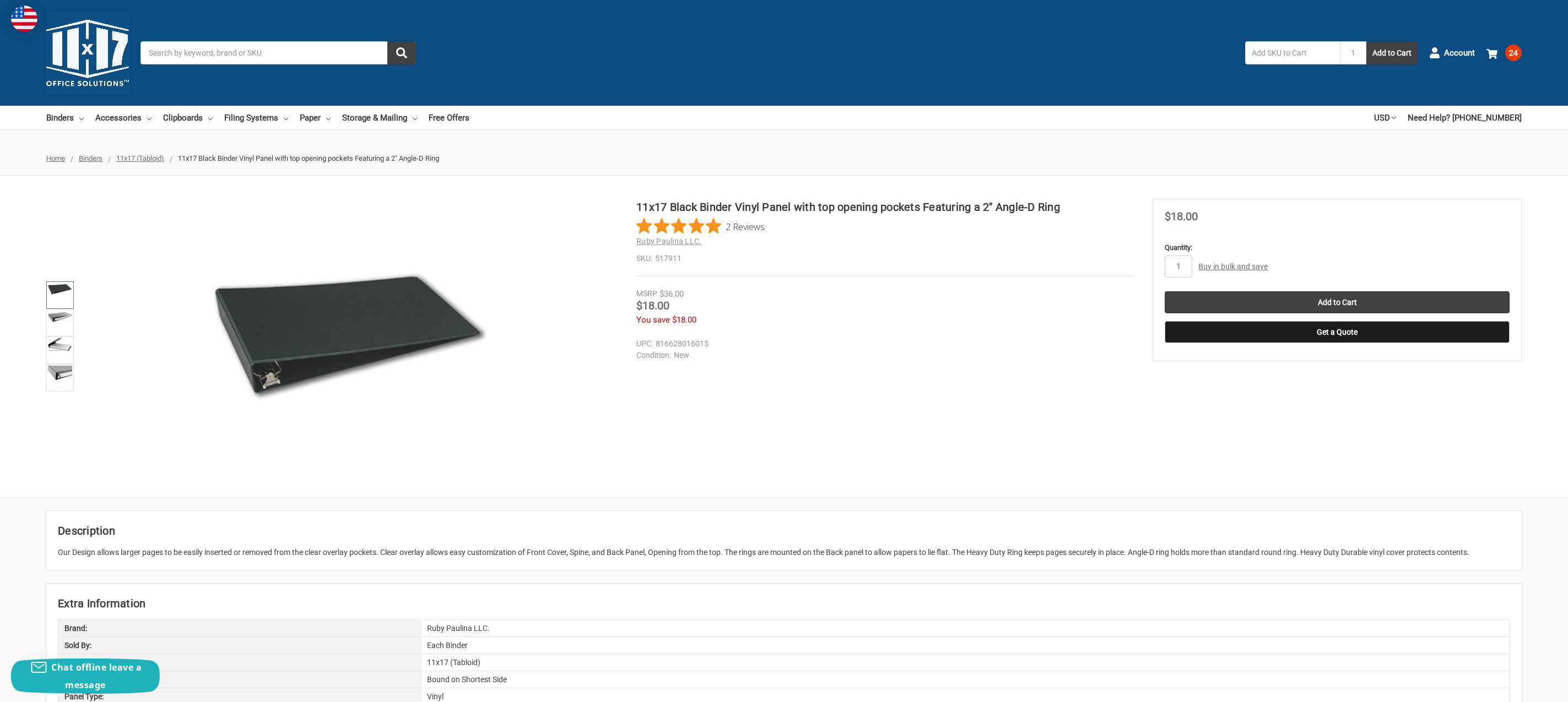
click at [1227, 267] on link "Buy in bulk and save" at bounding box center [1233, 266] width 70 height 9
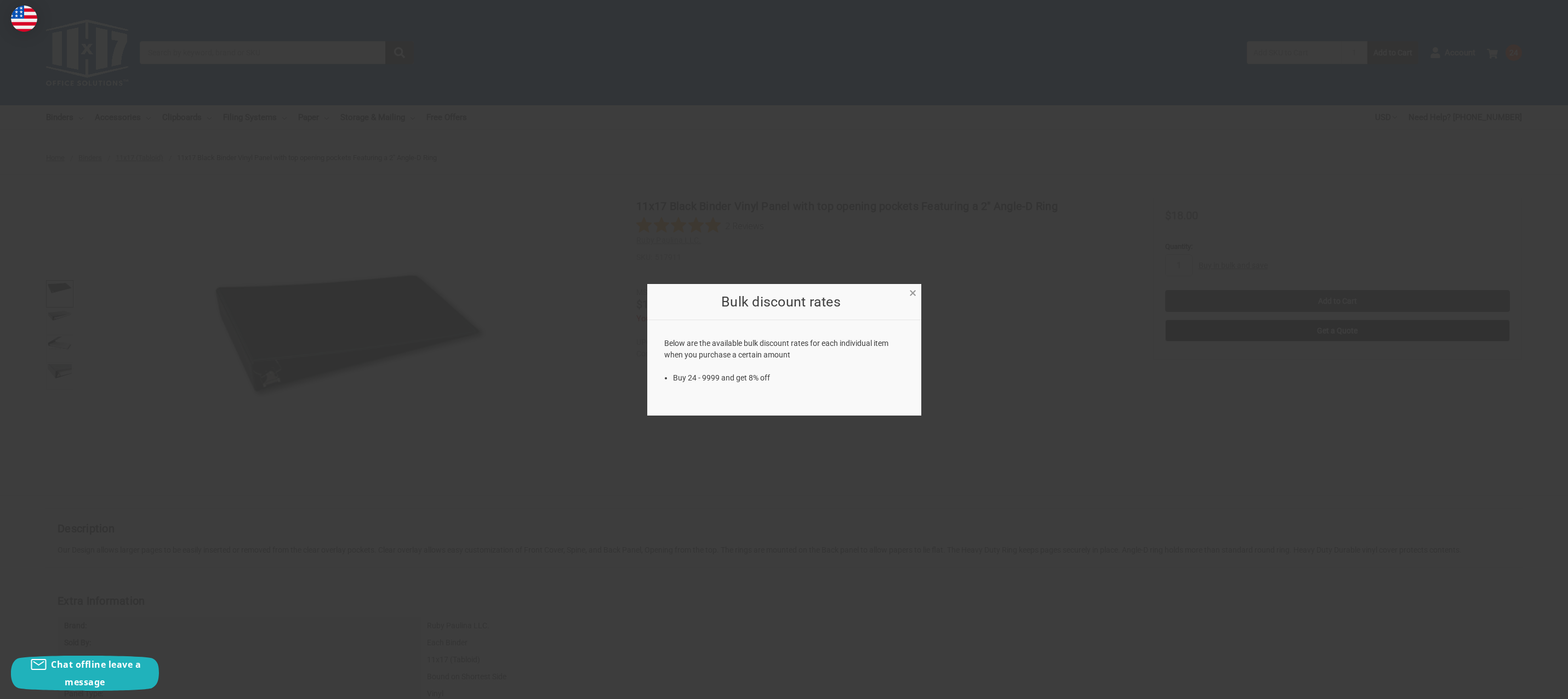
click at [911, 293] on span "×" at bounding box center [912, 293] width 7 height 16
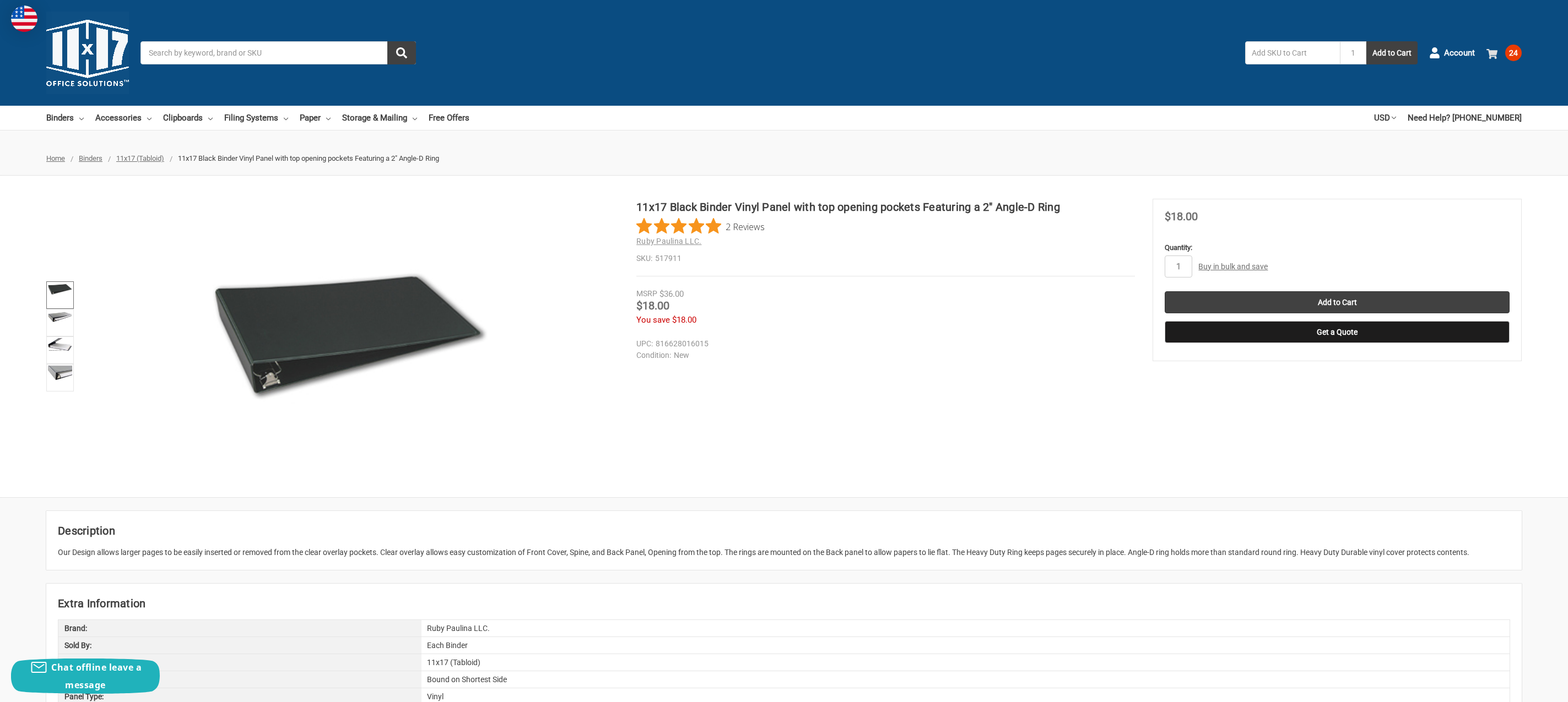
click at [1500, 51] on span at bounding box center [1494, 53] width 15 height 11
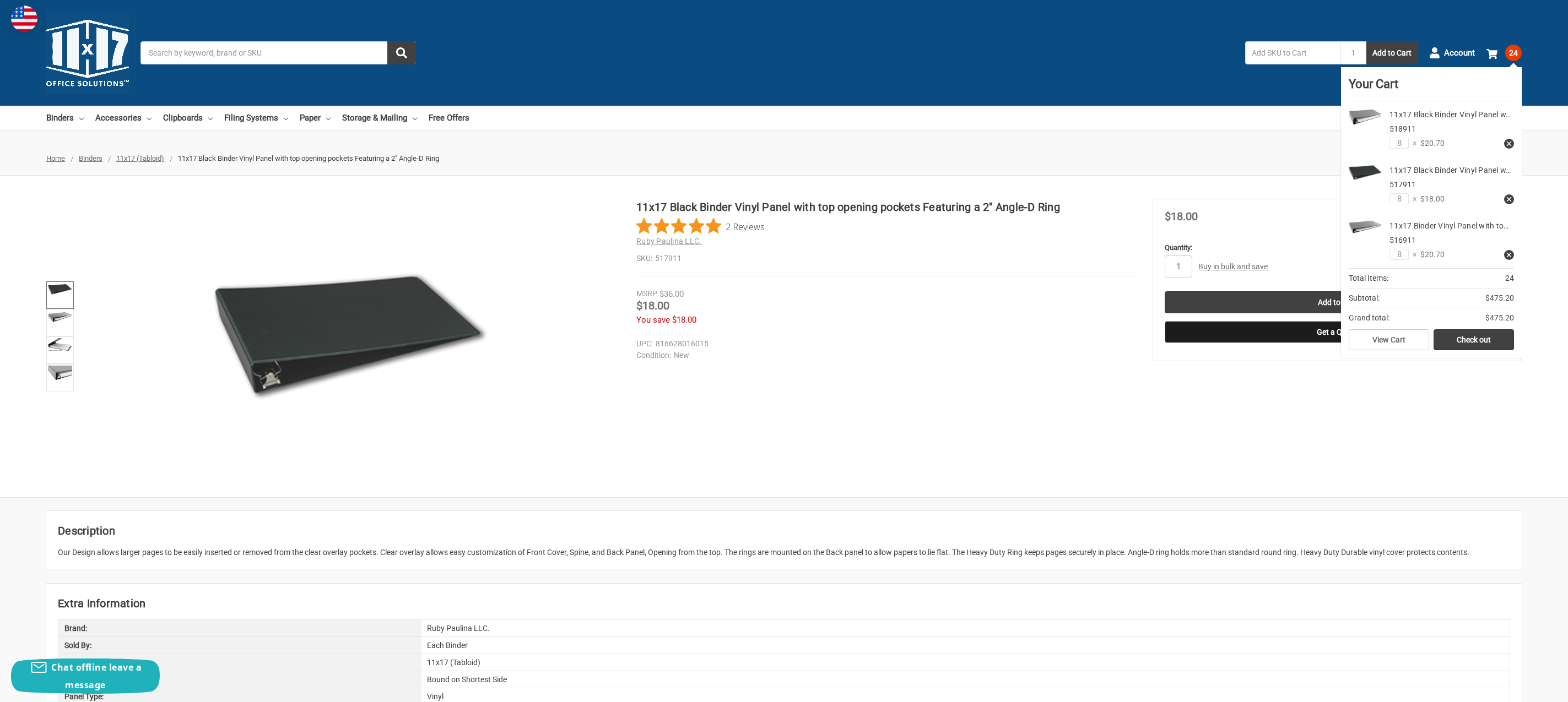
click at [1009, 354] on dd "New" at bounding box center [883, 355] width 493 height 12
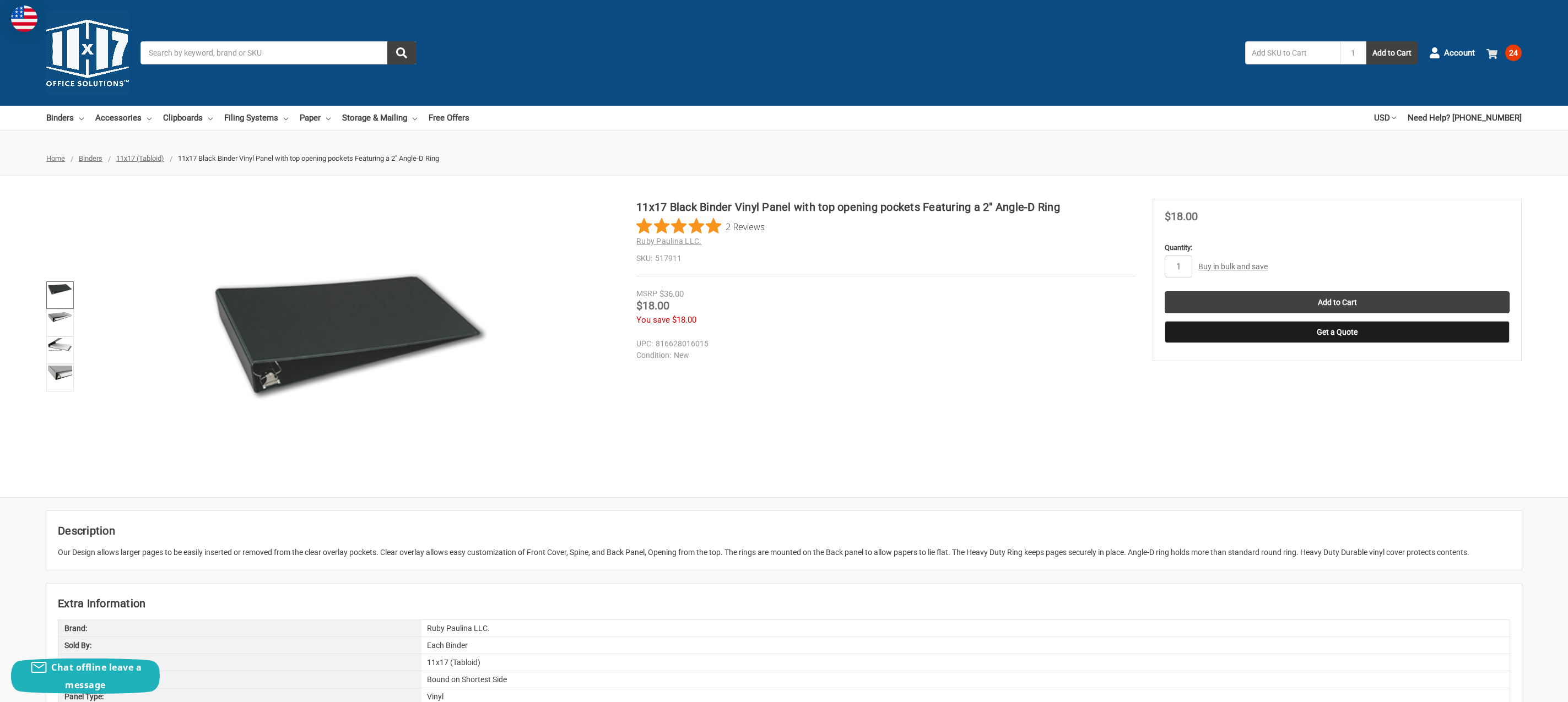
click at [1500, 48] on span at bounding box center [1494, 53] width 15 height 11
